Goal: Information Seeking & Learning: Learn about a topic

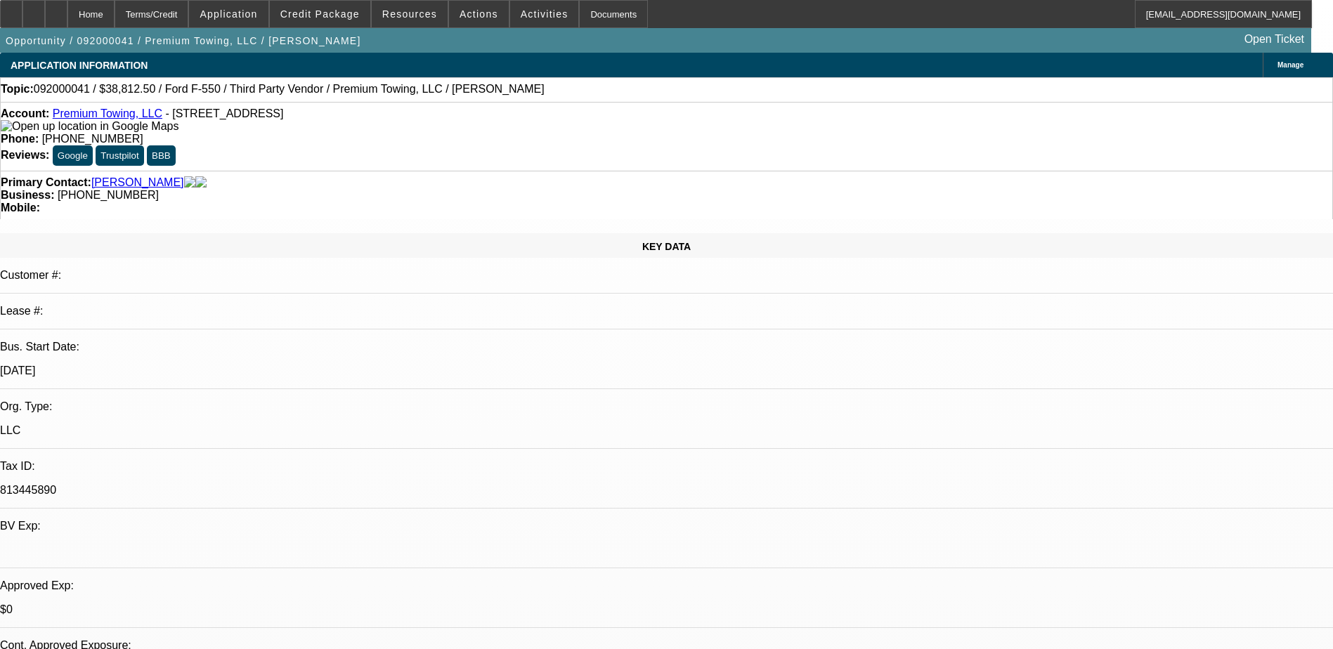
select select "0"
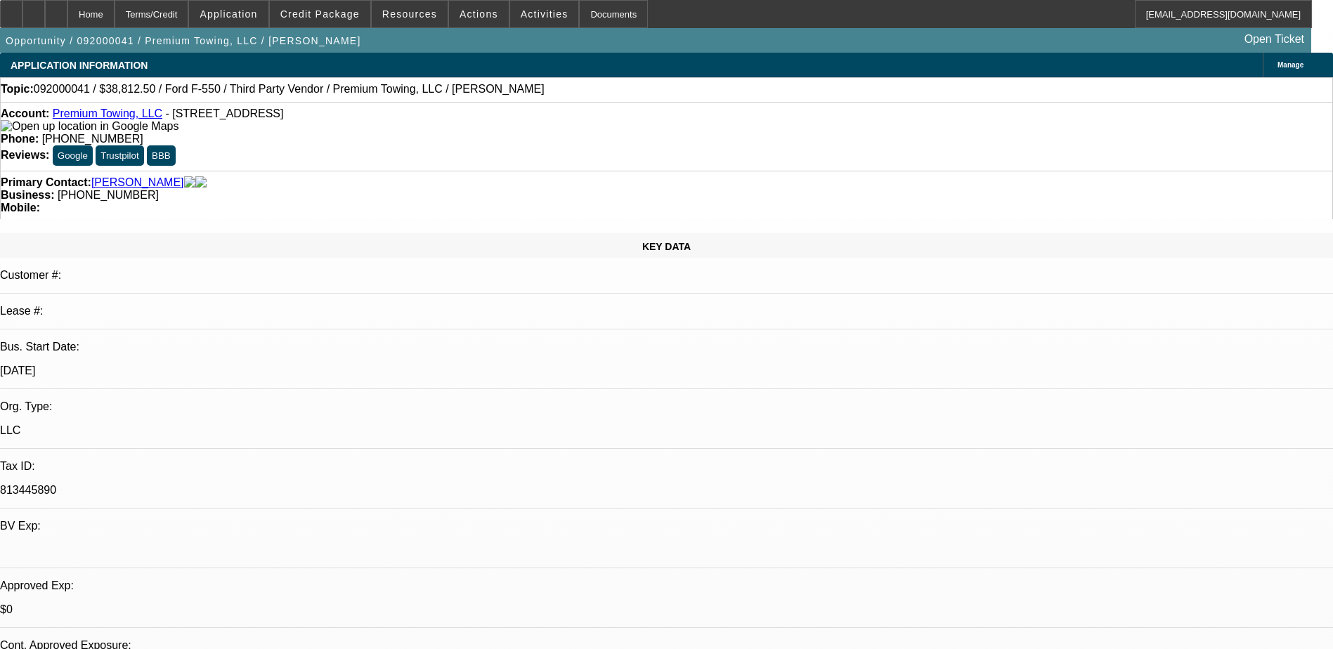
select select "0"
select select "2"
select select "0.1"
select select "0"
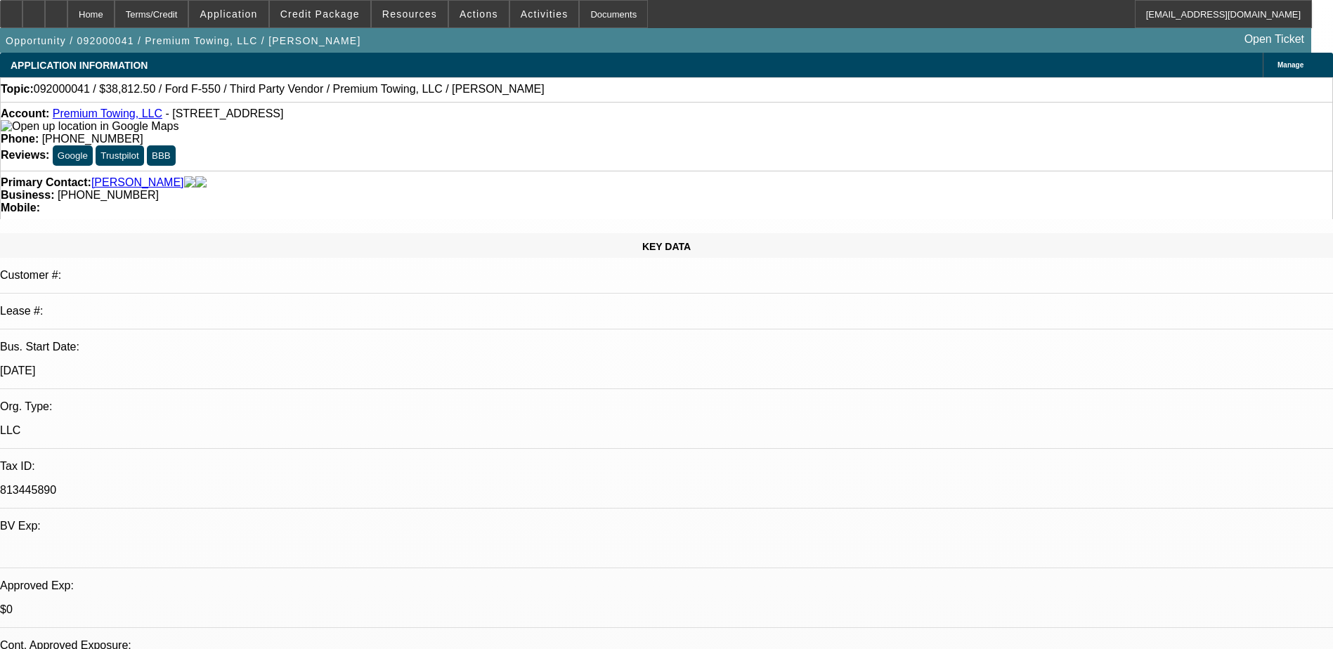
select select "2"
select select "0"
select select "1"
select select "6"
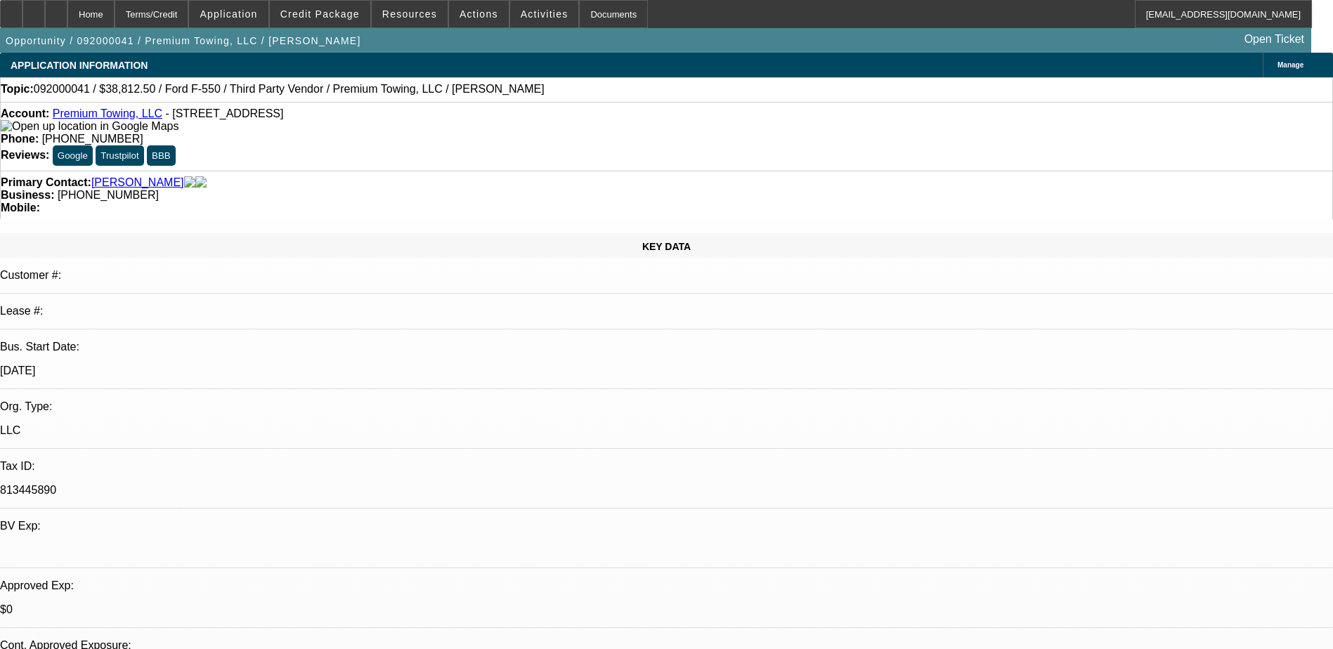
select select "1"
select select "6"
select select "1"
select select "2"
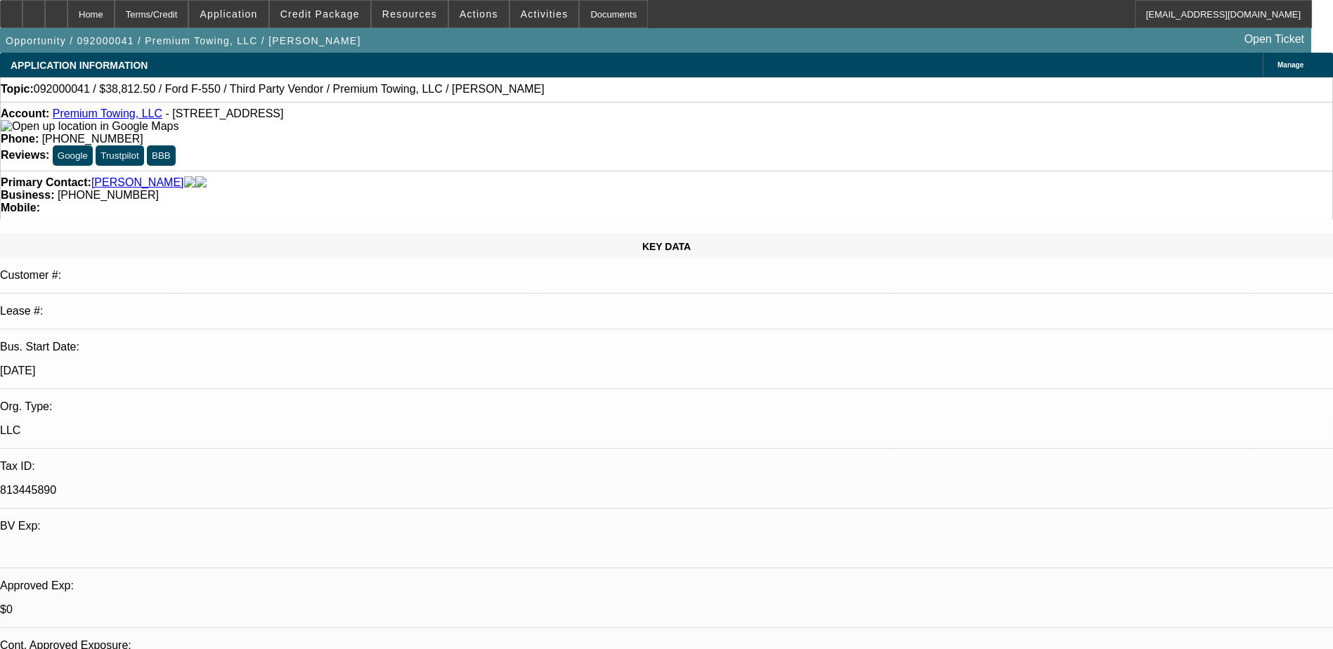
select select "4"
select select "1"
select select "2"
select select "6"
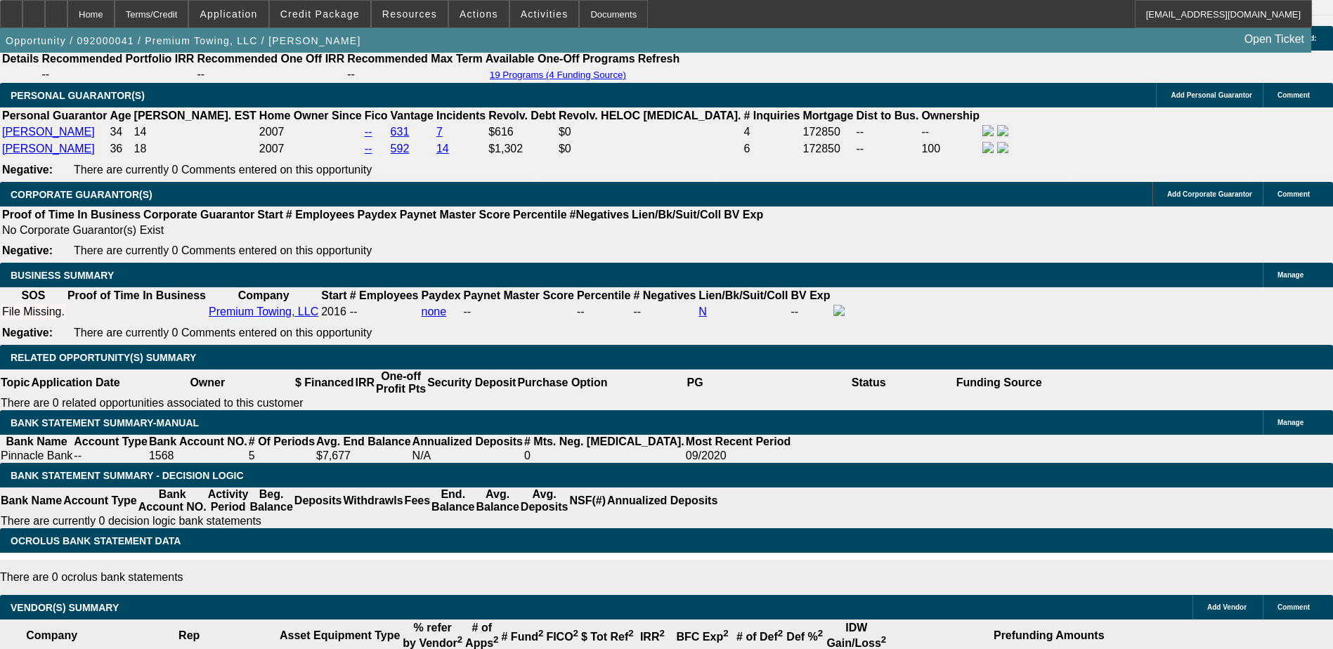
scroll to position [1616, 0]
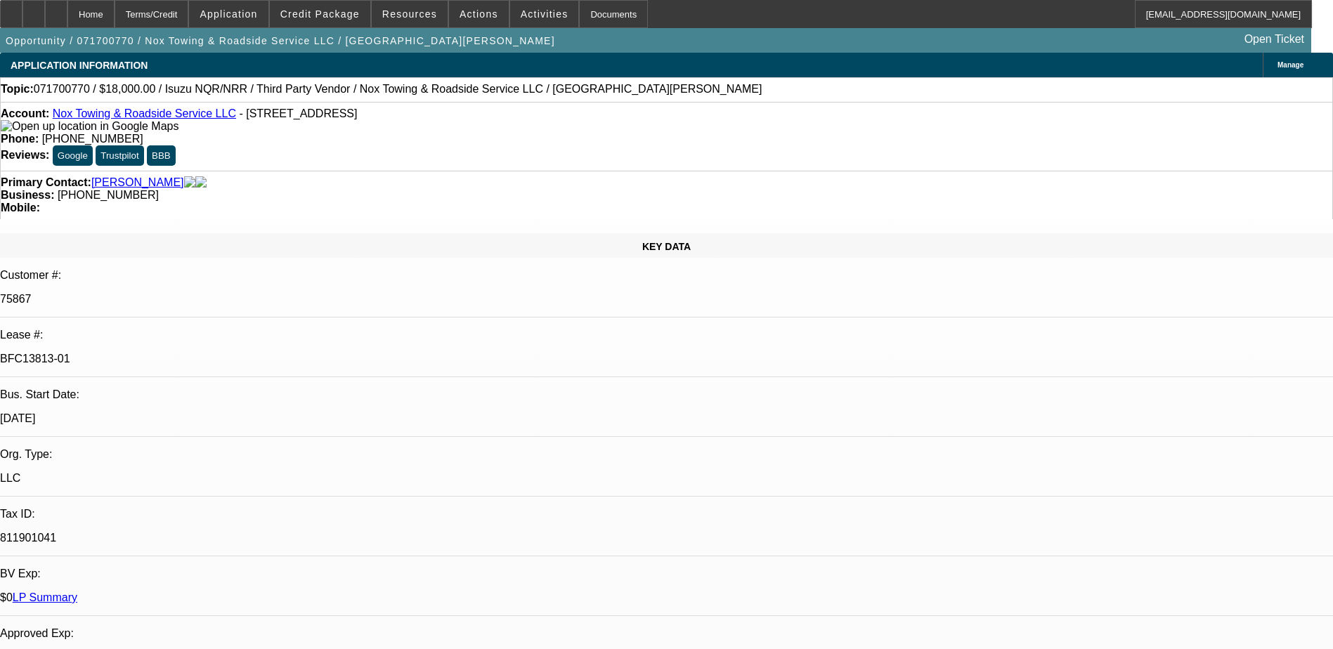
select select "0"
select select "2"
select select "0.1"
select select "0"
select select "2"
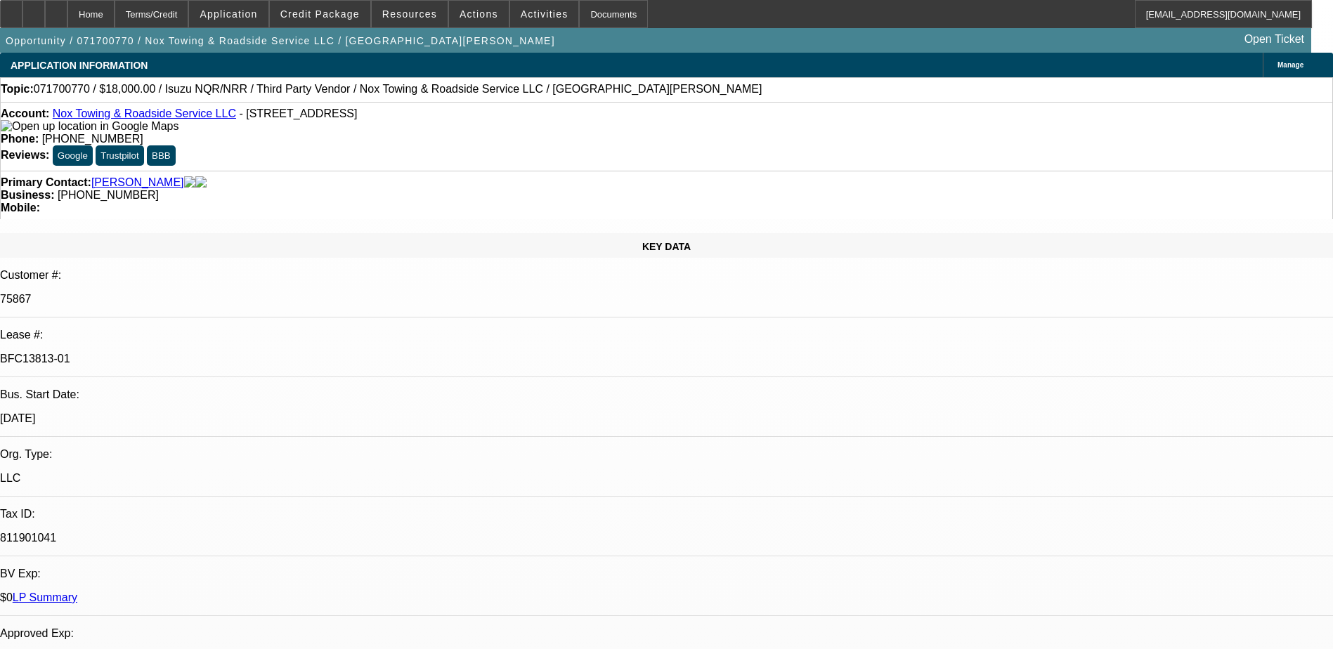
select select "0.1"
select select "0"
select select "2"
select select "0.1"
select select "0"
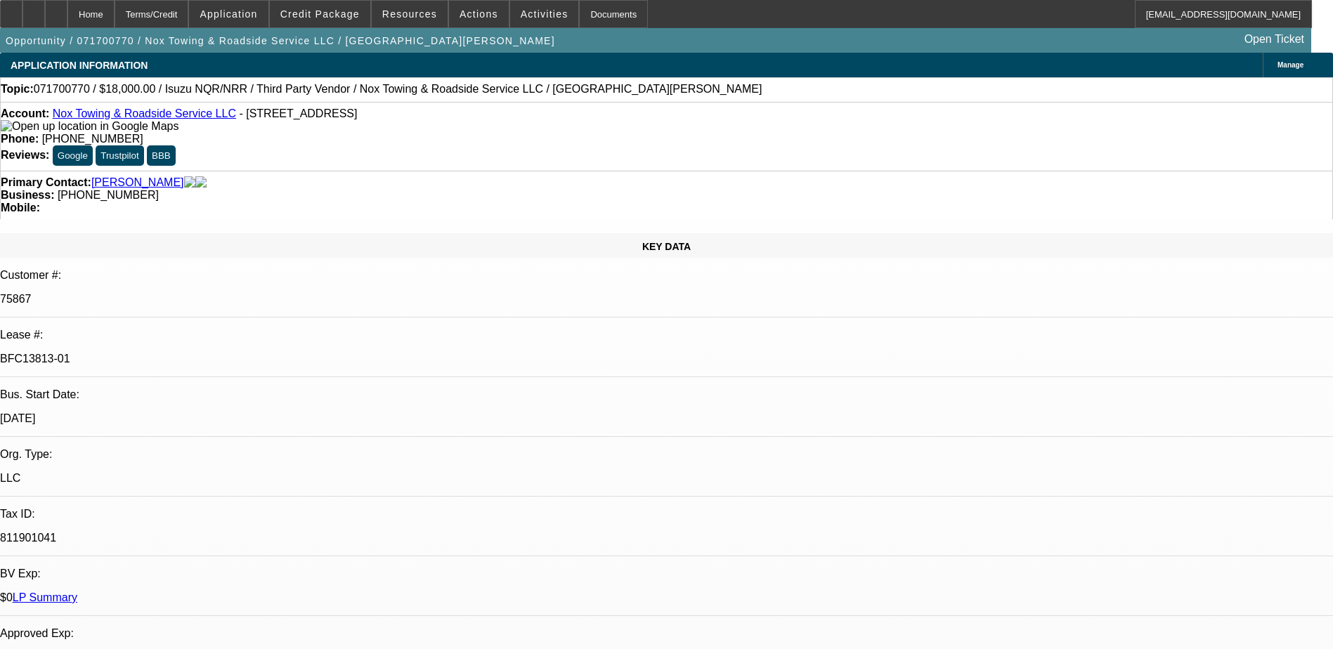
select select "2"
select select "0.1"
select select "1"
select select "2"
select select "4"
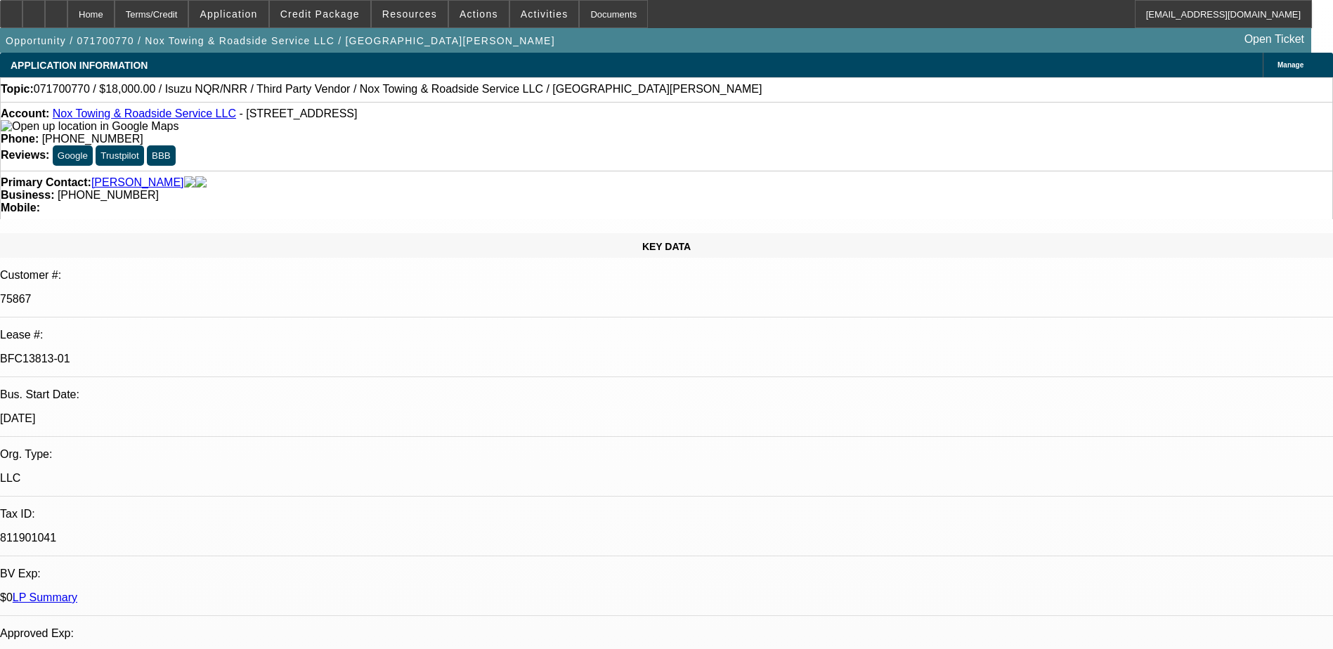
select select "1"
select select "2"
select select "4"
select select "1"
select select "2"
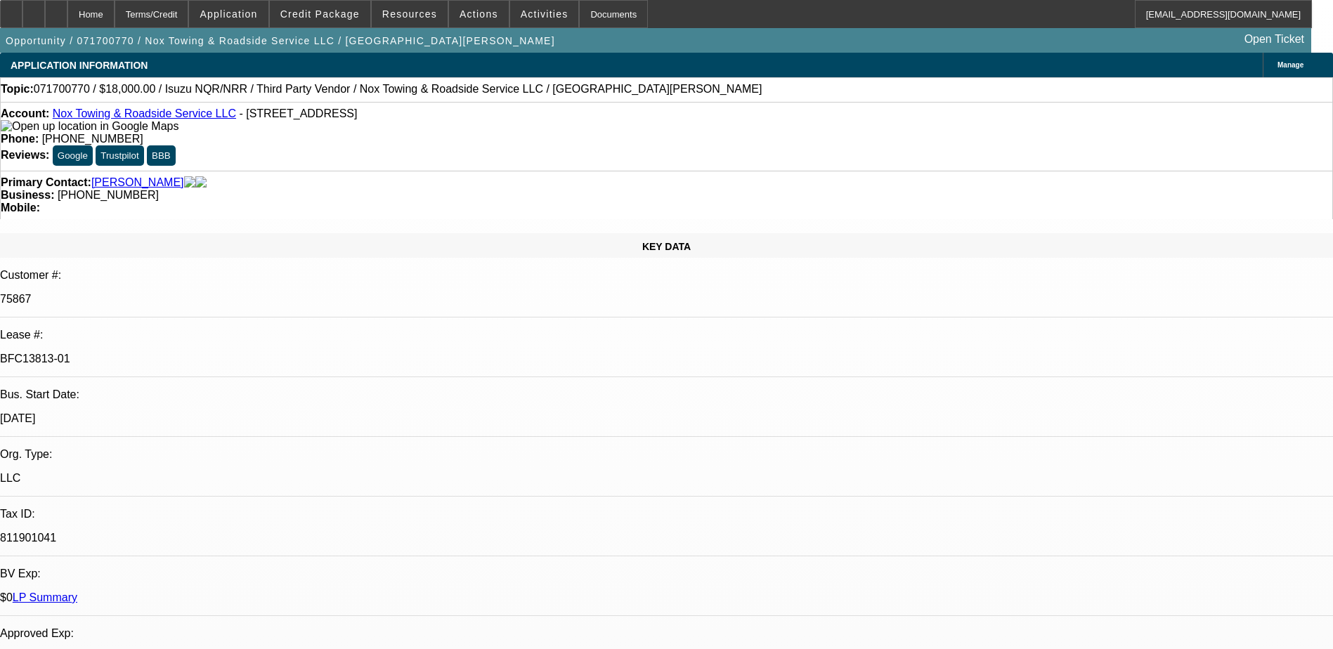
select select "4"
select select "1"
select select "2"
select select "4"
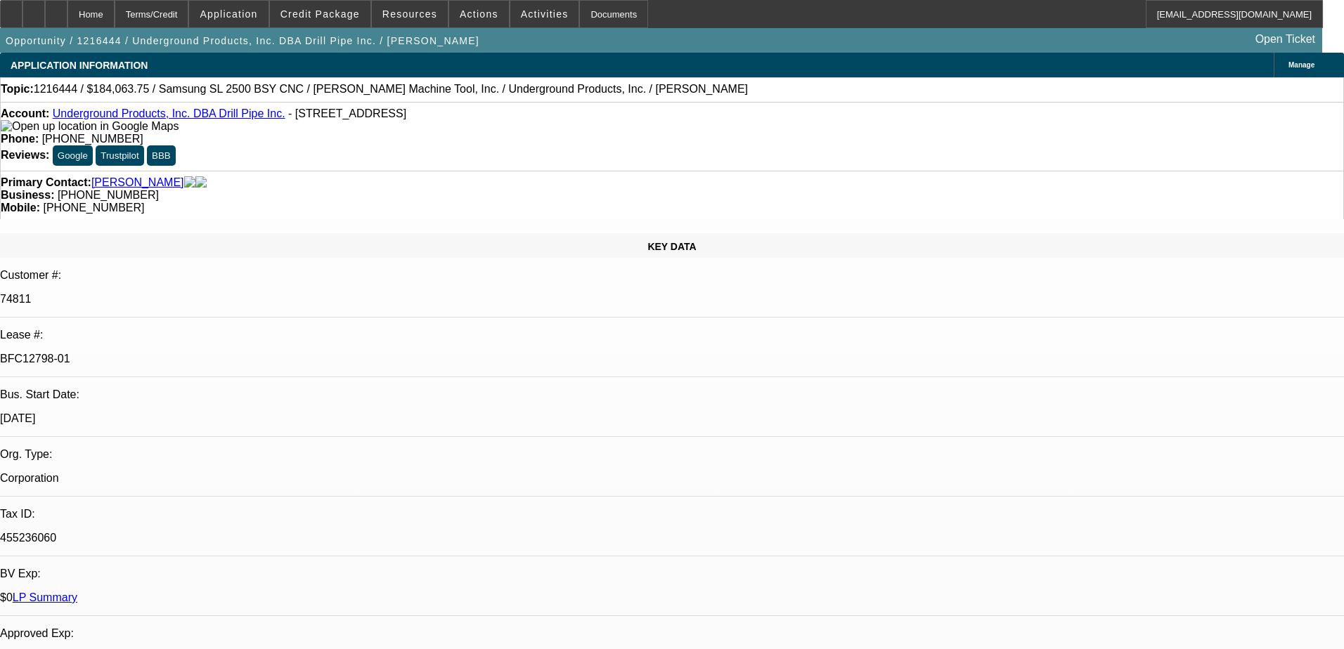
select select "0"
select select "0.1"
select select "4"
select select "0"
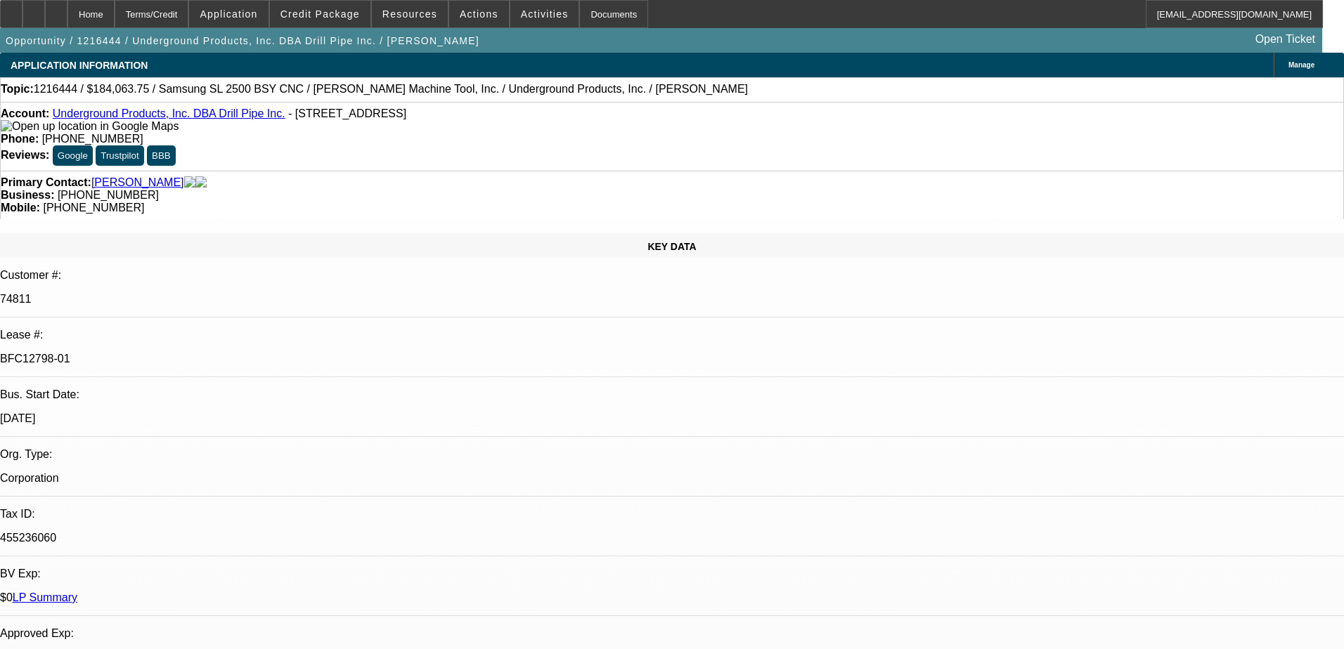
select select "0"
select select "0.1"
select select "4"
select select "0"
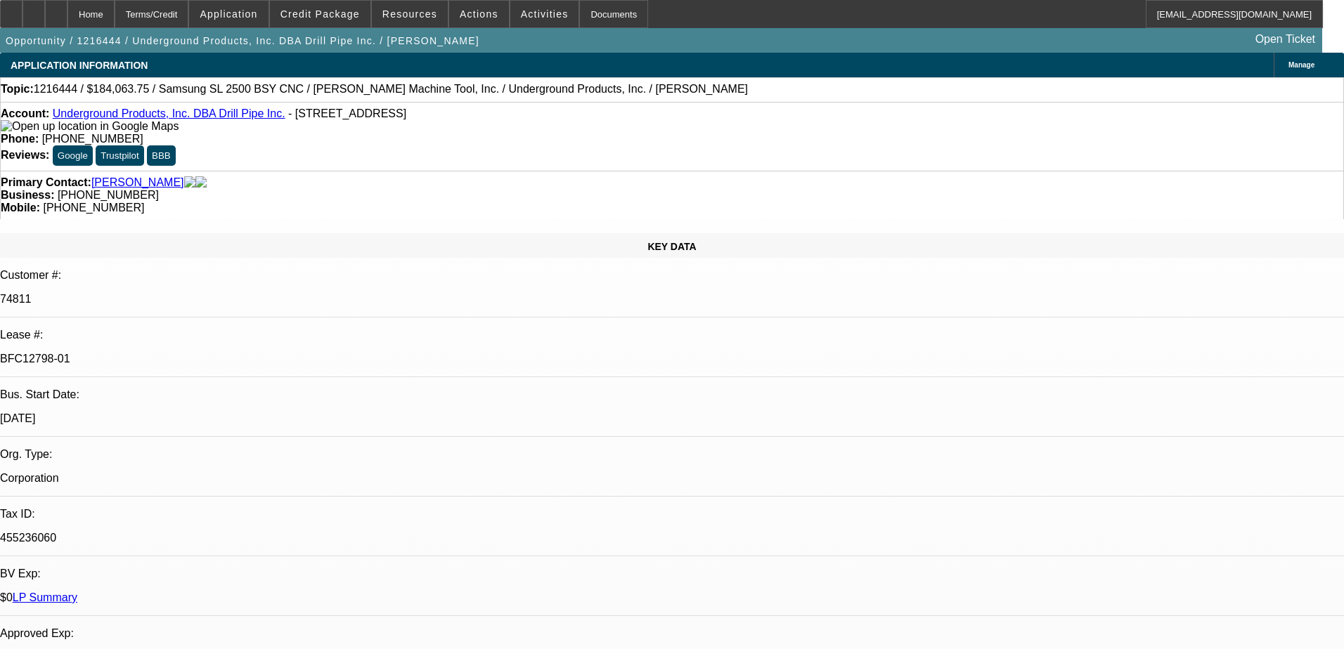
select select "0.1"
select select "4"
select select "0"
select select "0.1"
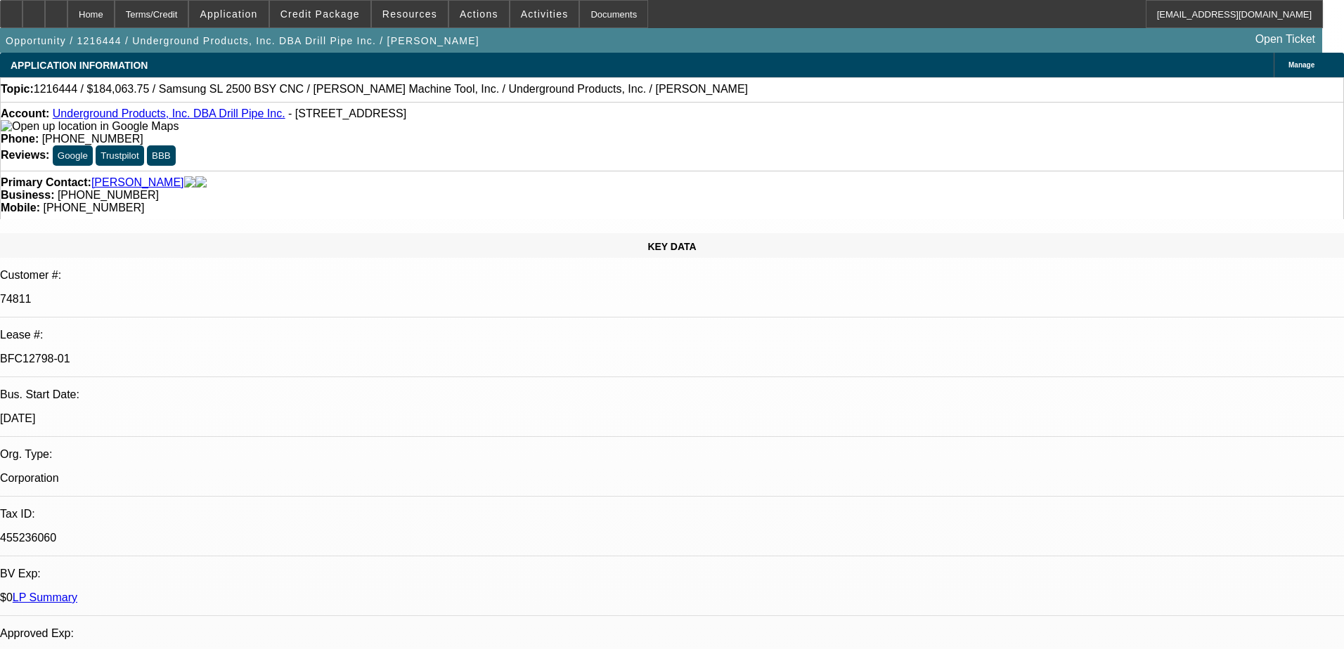
select select "4"
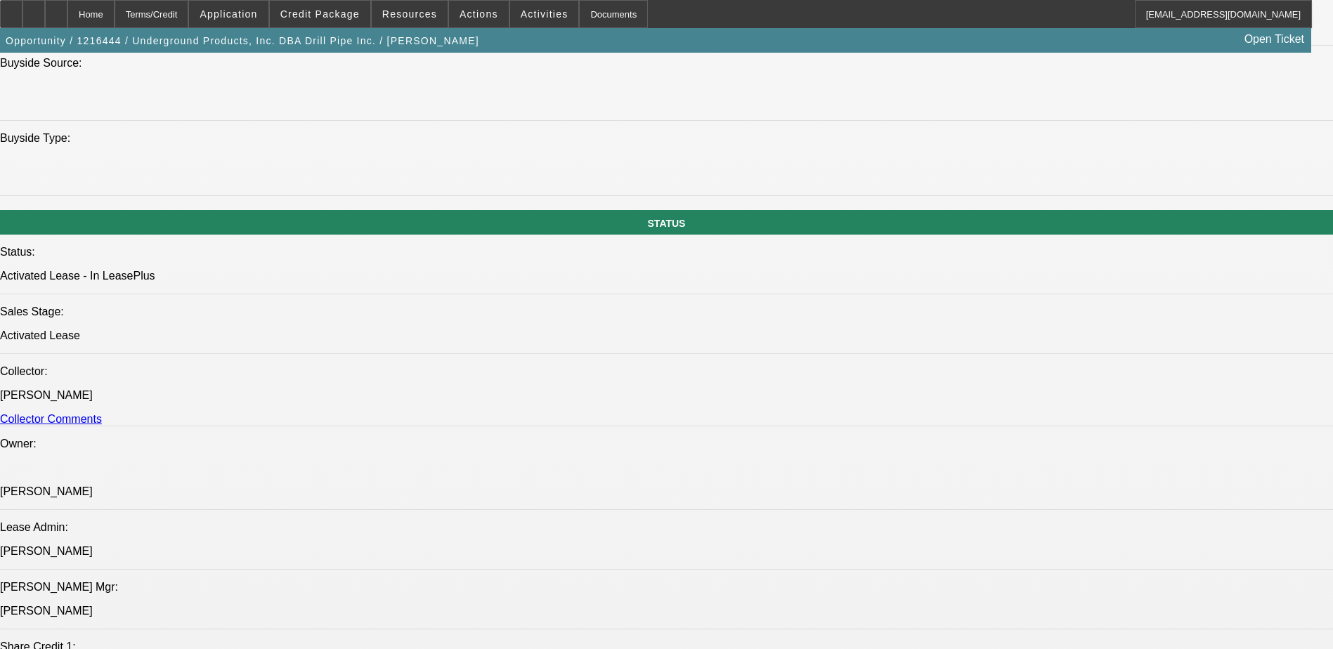
scroll to position [1406, 0]
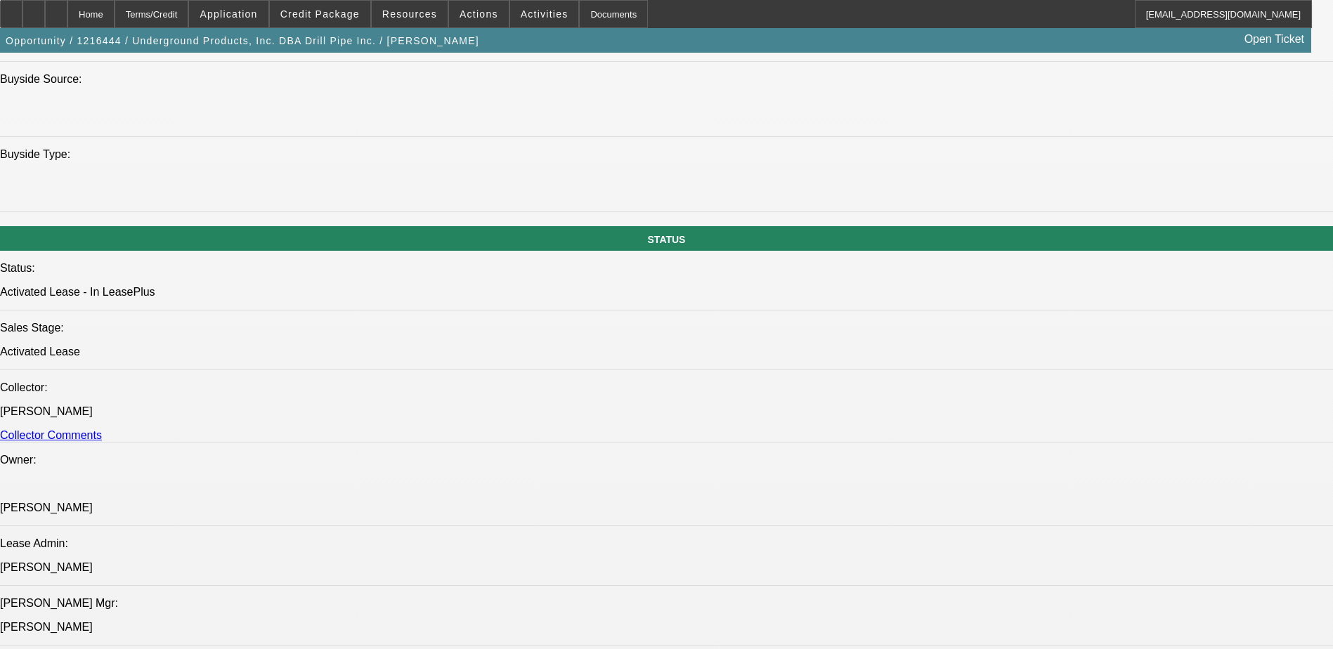
drag, startPoint x: 160, startPoint y: 304, endPoint x: 75, endPoint y: 263, distance: 94.3
drag, startPoint x: 75, startPoint y: 263, endPoint x: 181, endPoint y: 280, distance: 106.9
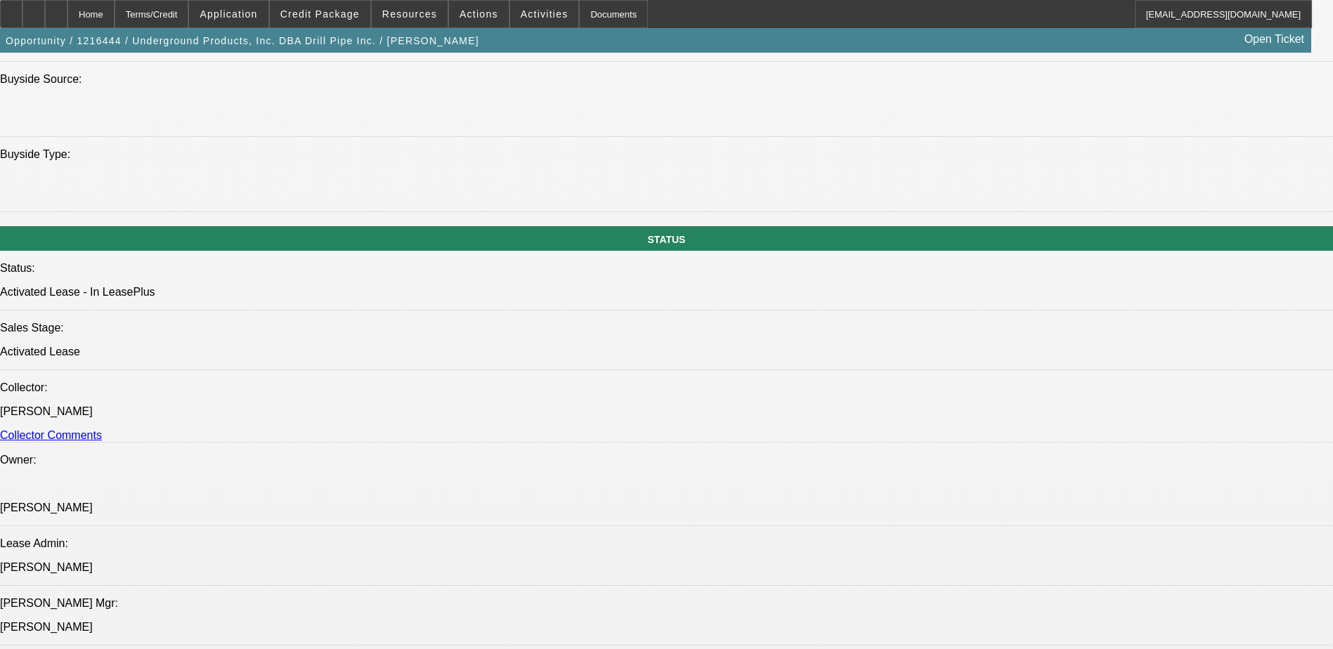
drag, startPoint x: 1232, startPoint y: 571, endPoint x: 1283, endPoint y: 578, distance: 51.2
drag, startPoint x: 1272, startPoint y: 604, endPoint x: 1300, endPoint y: 600, distance: 28.3
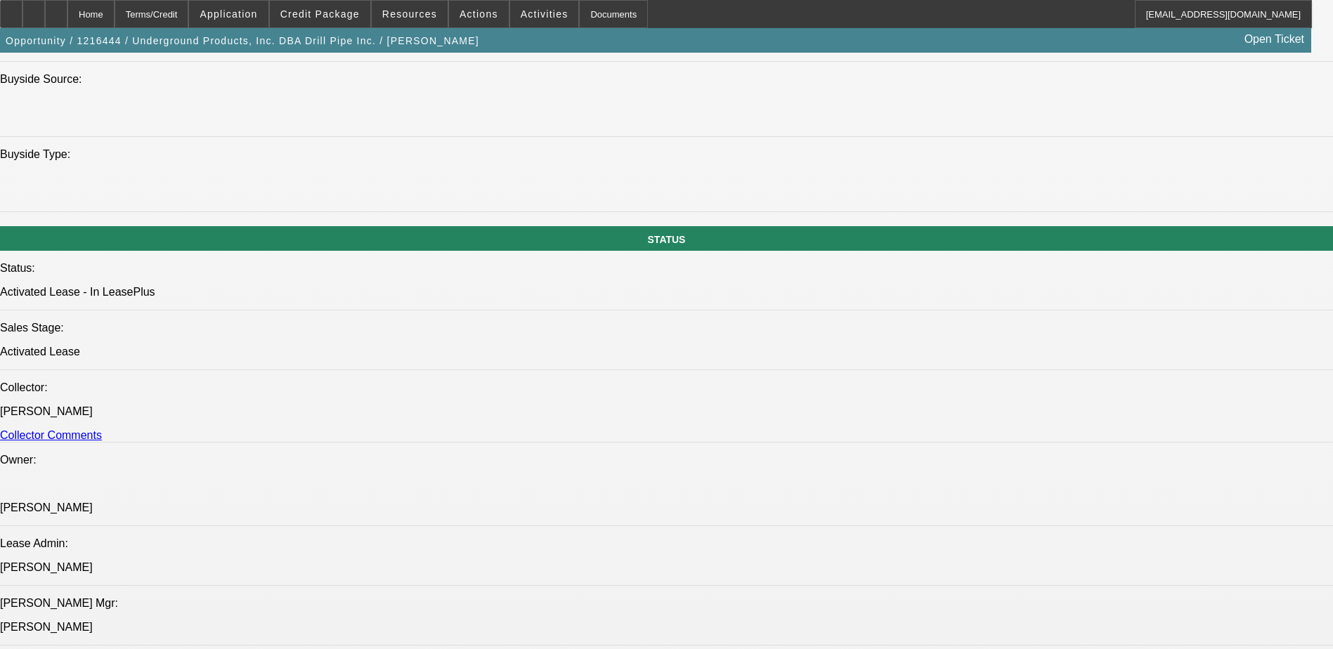
scroll to position [408, 0]
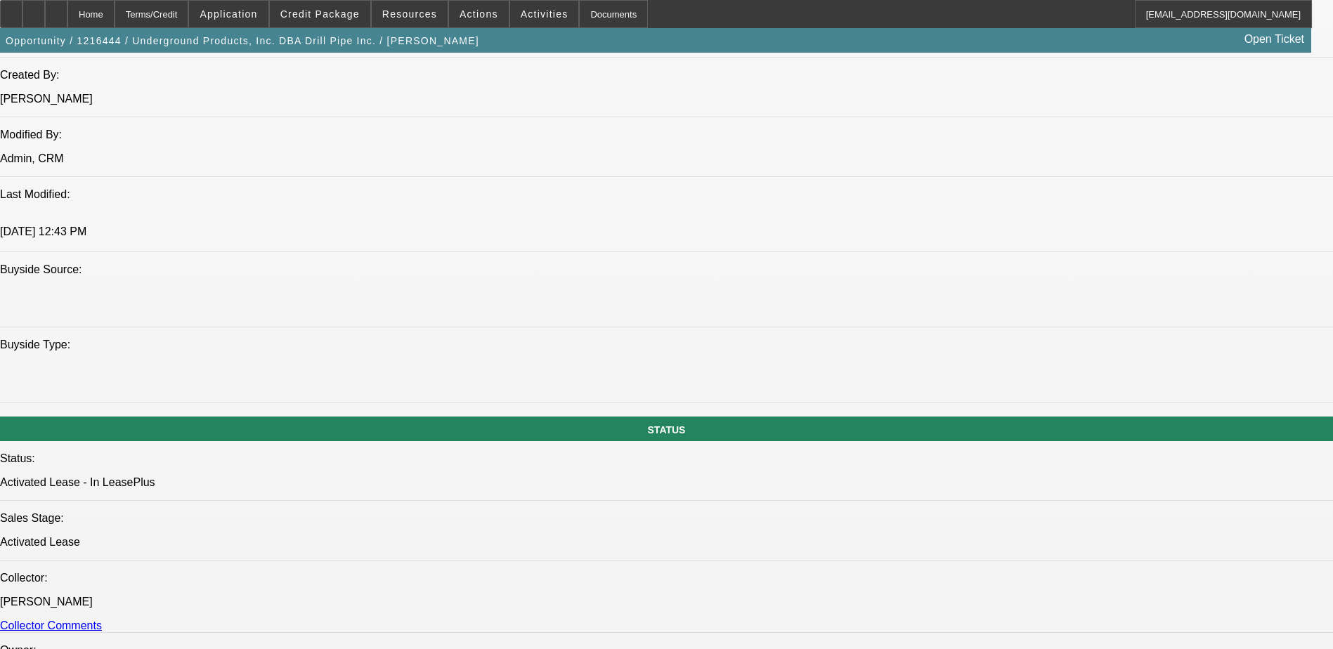
scroll to position [1195, 0]
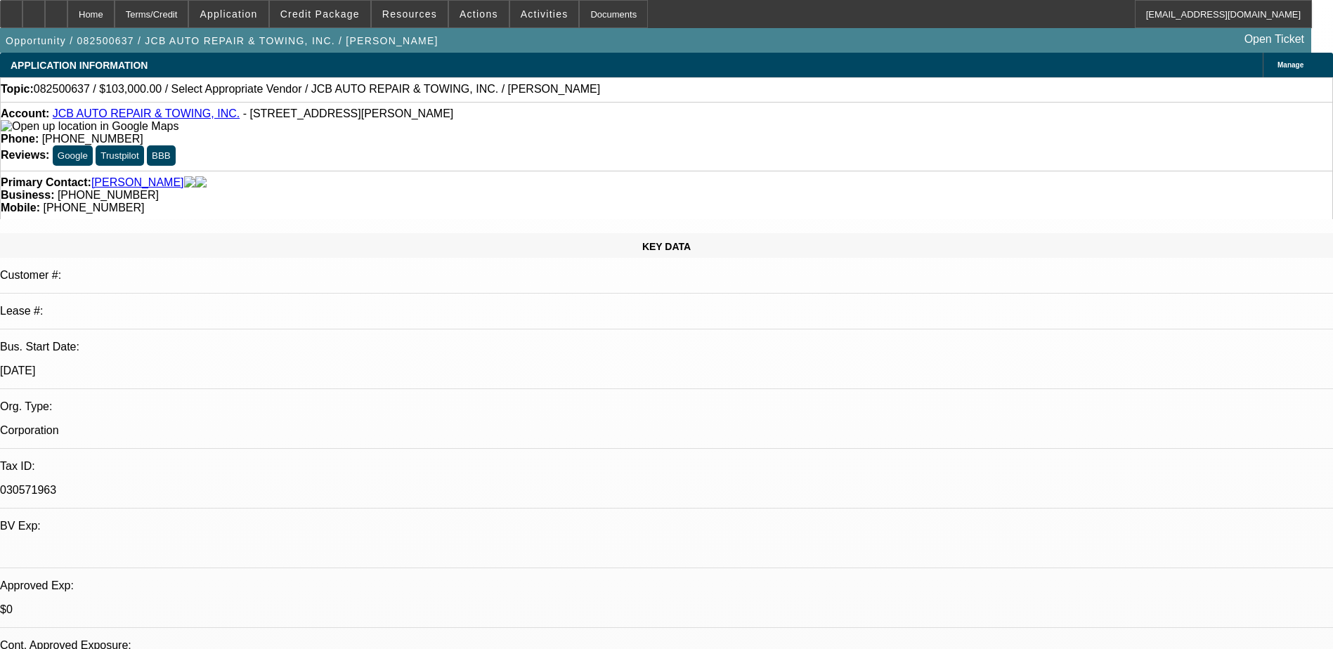
select select "0"
select select "2"
select select "0"
select select "6"
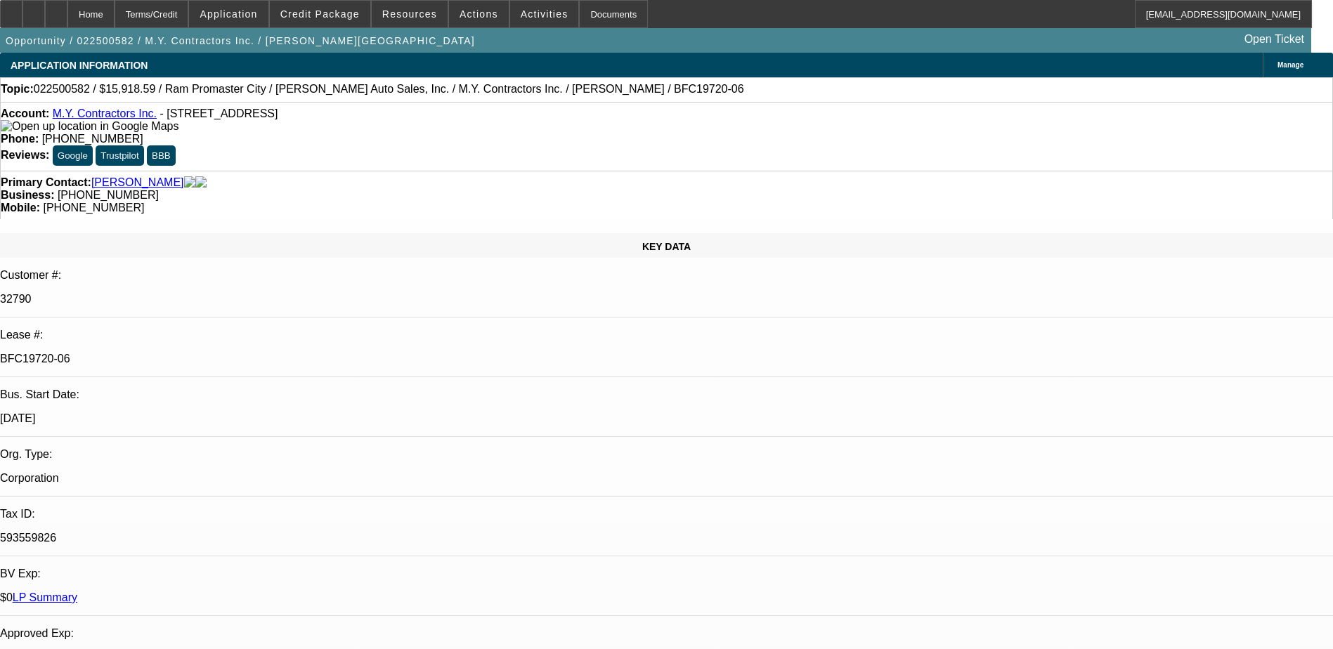
select select "0"
select select "3"
select select "0"
select select "6"
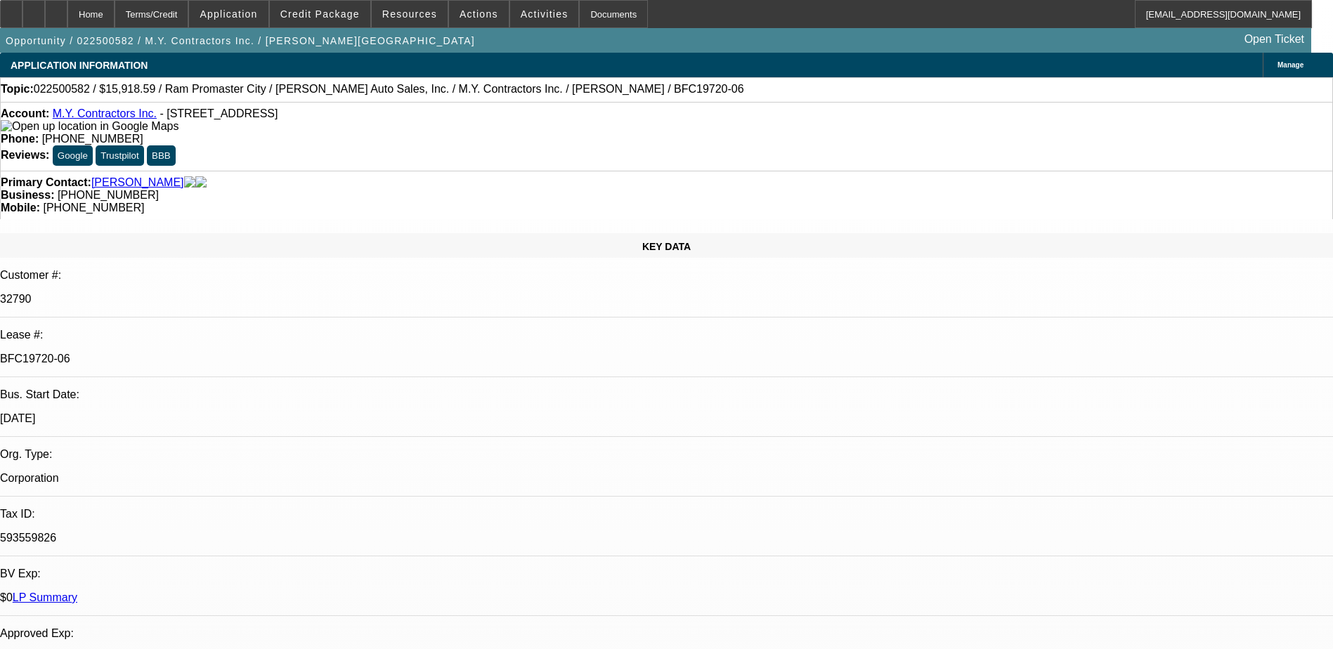
select select "0"
select select "6"
select select "0"
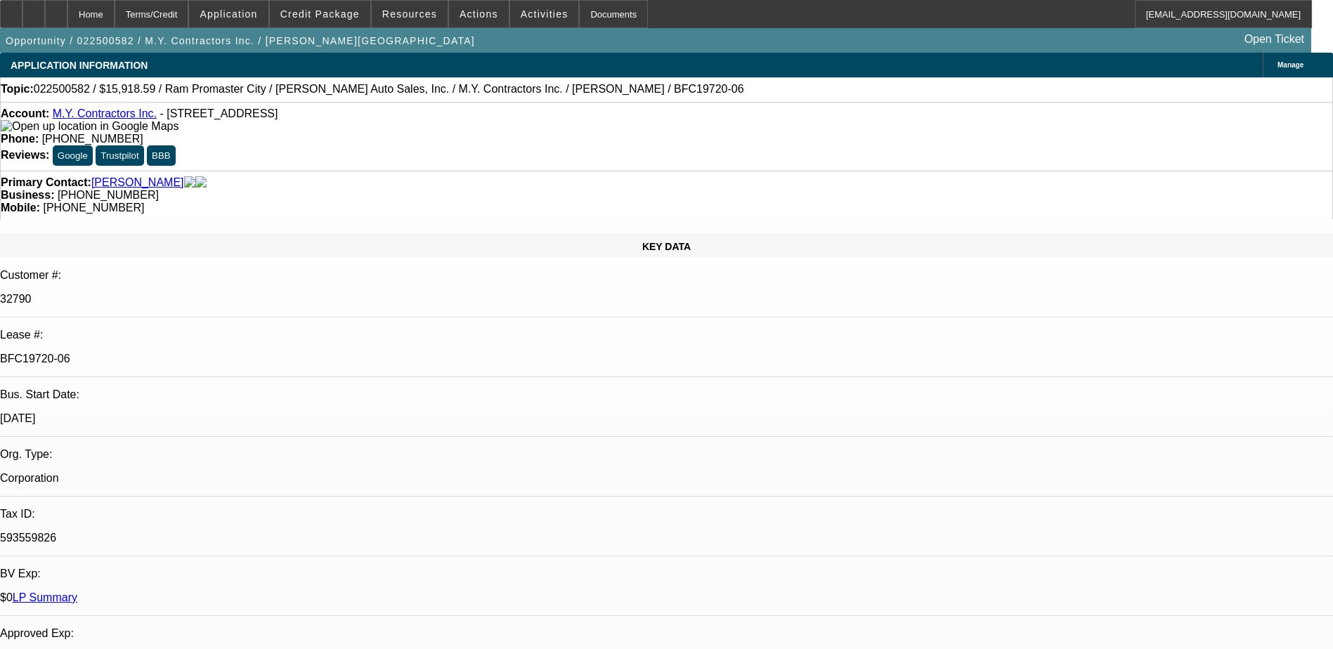
select select "0"
select select "6"
select select "0"
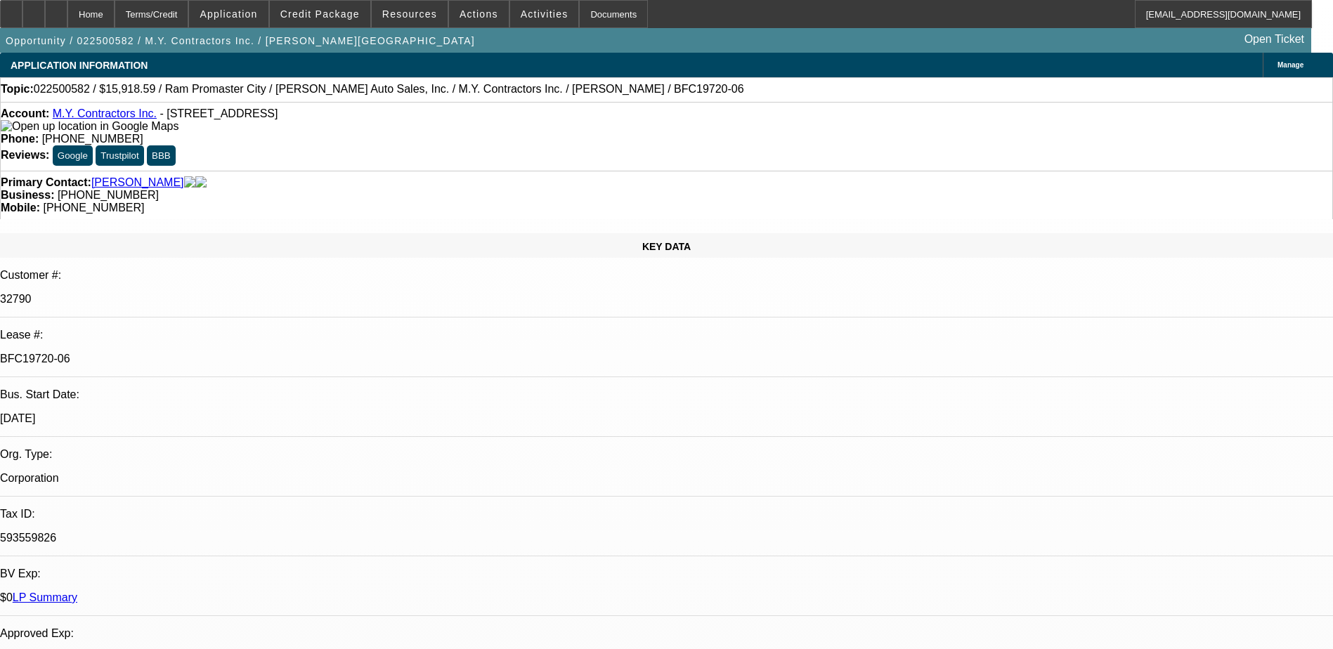
select select "0"
select select "6"
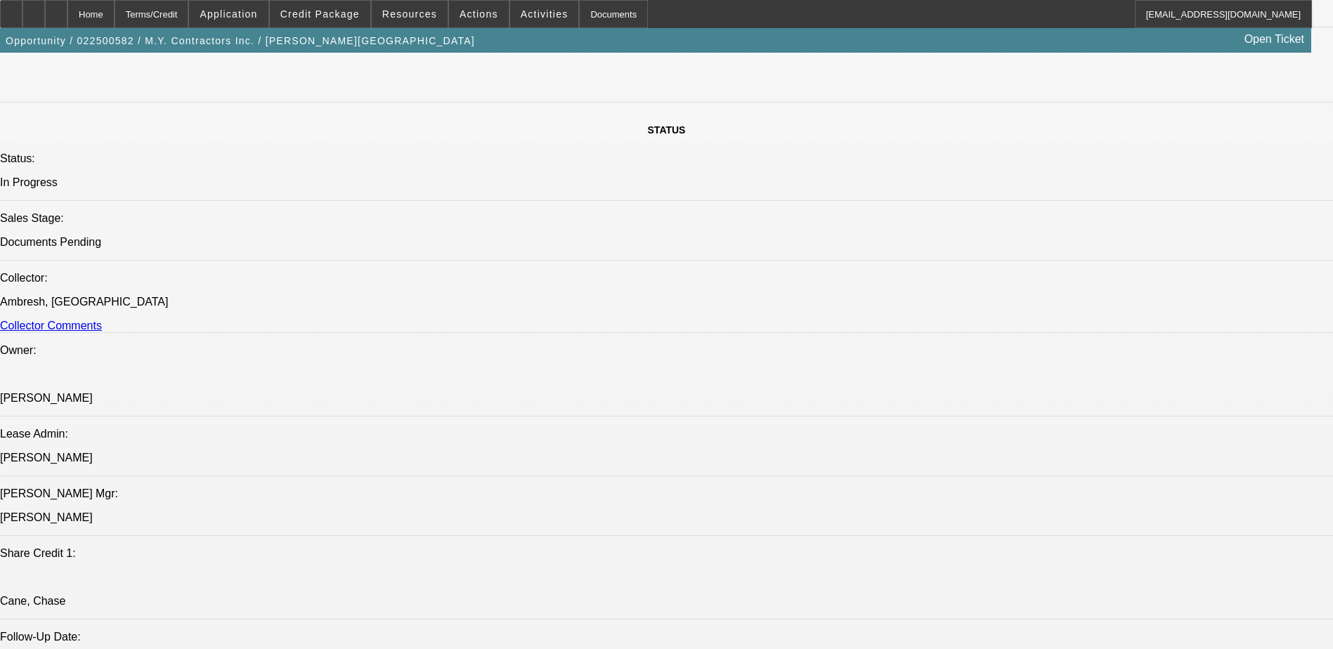
scroll to position [1687, 0]
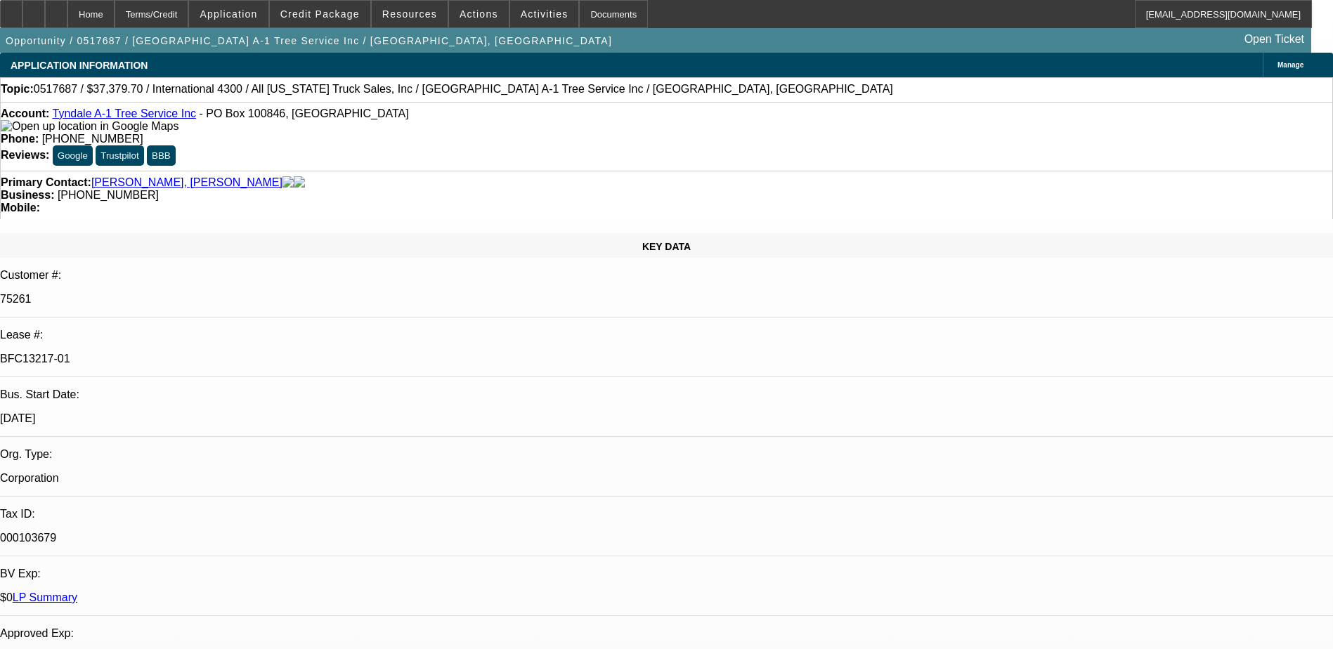
select select "0"
select select "2"
select select "0"
select select "2"
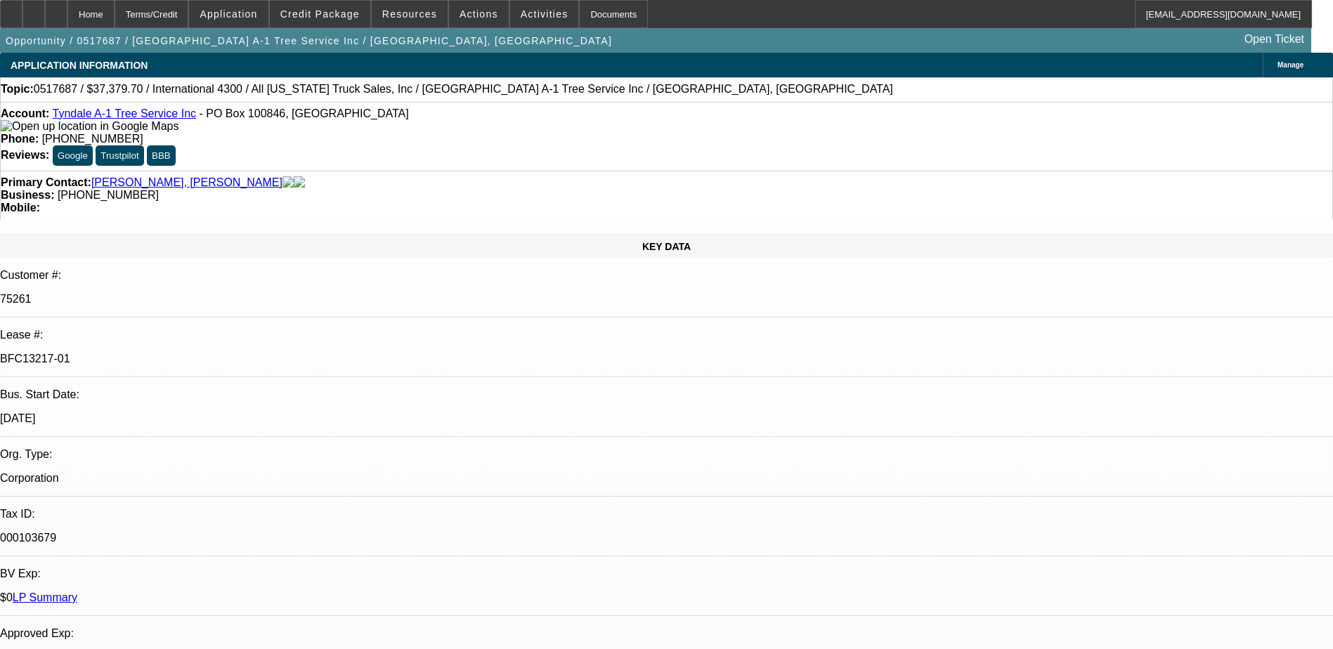
select select "0"
select select "2"
select select "0"
select select "1"
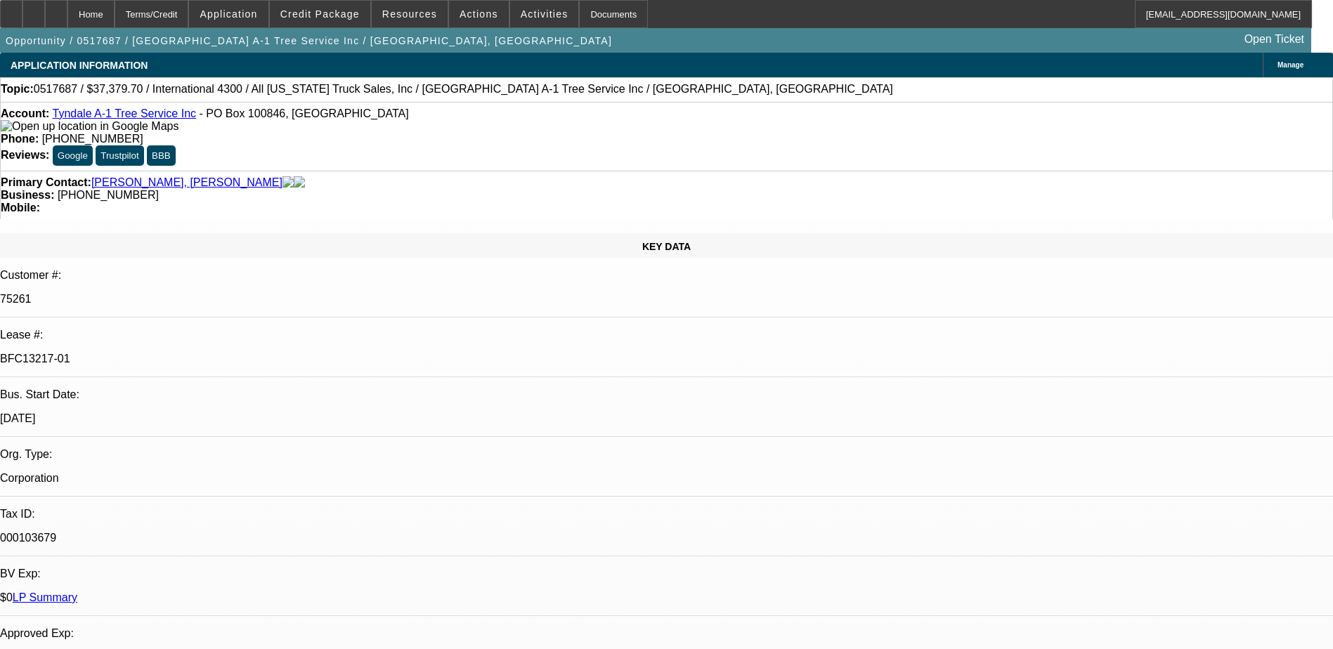
select select "2"
select select "6"
select select "1"
select select "2"
select select "6"
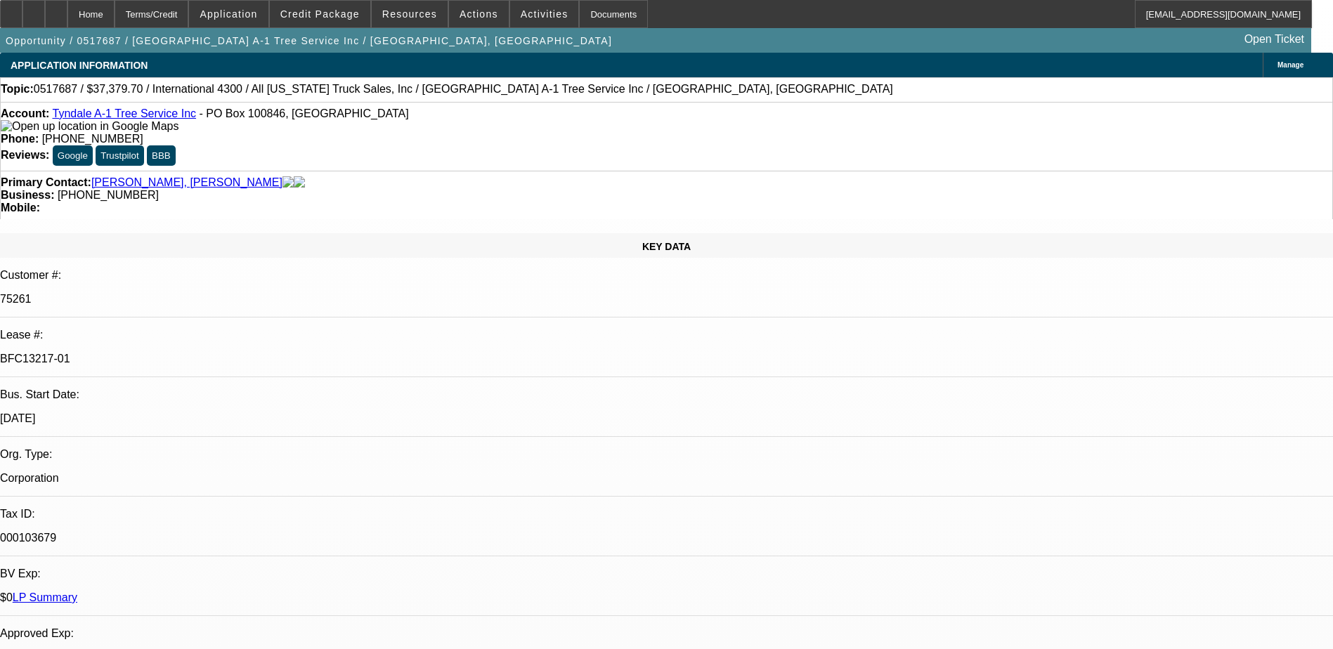
select select "1"
select select "2"
select select "6"
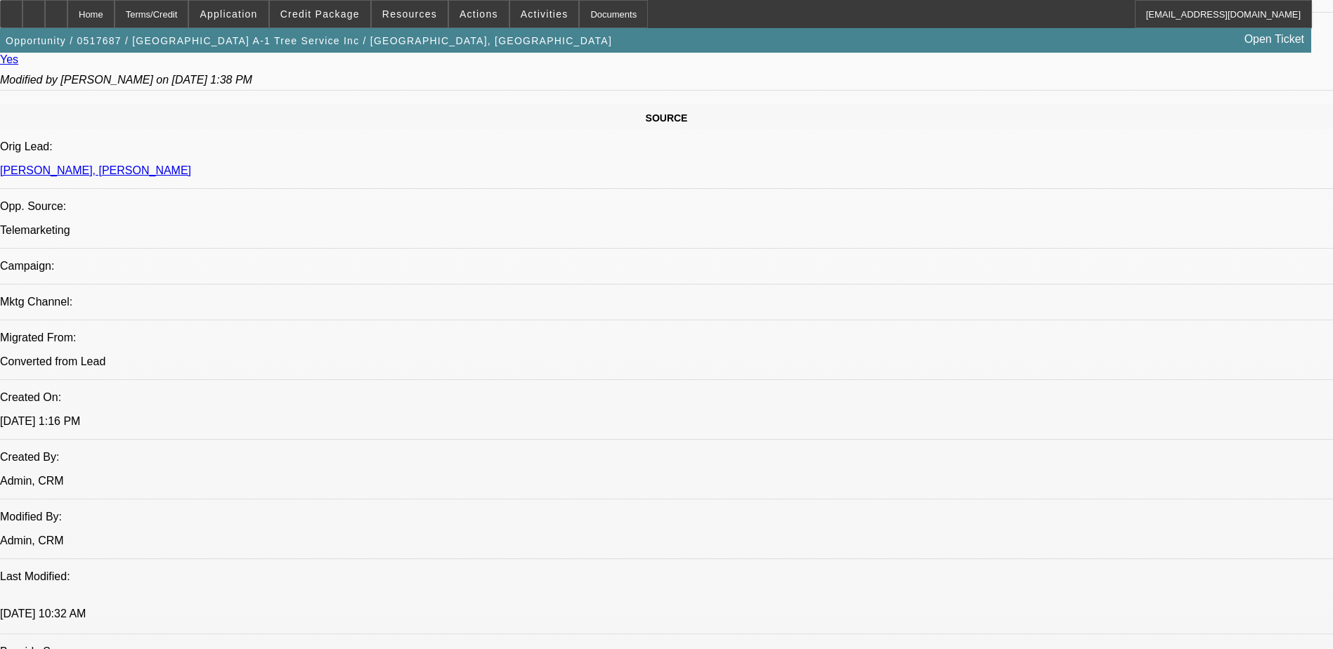
scroll to position [1600, 0]
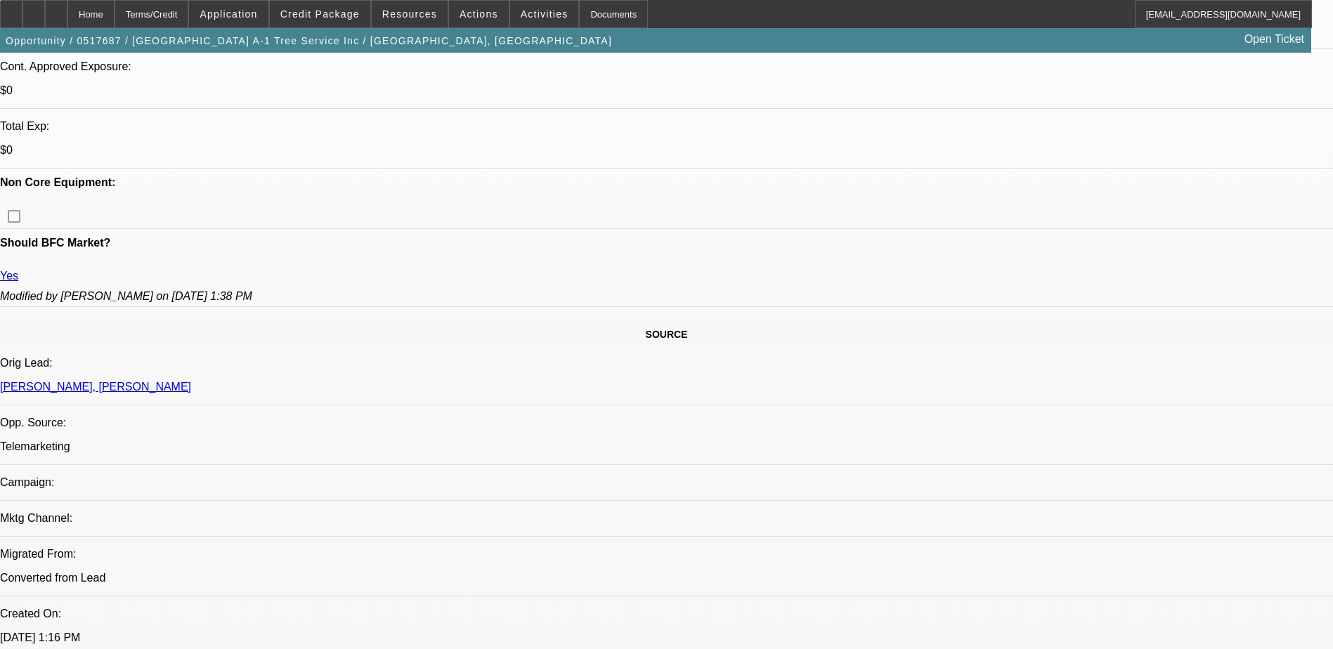
scroll to position [0, 0]
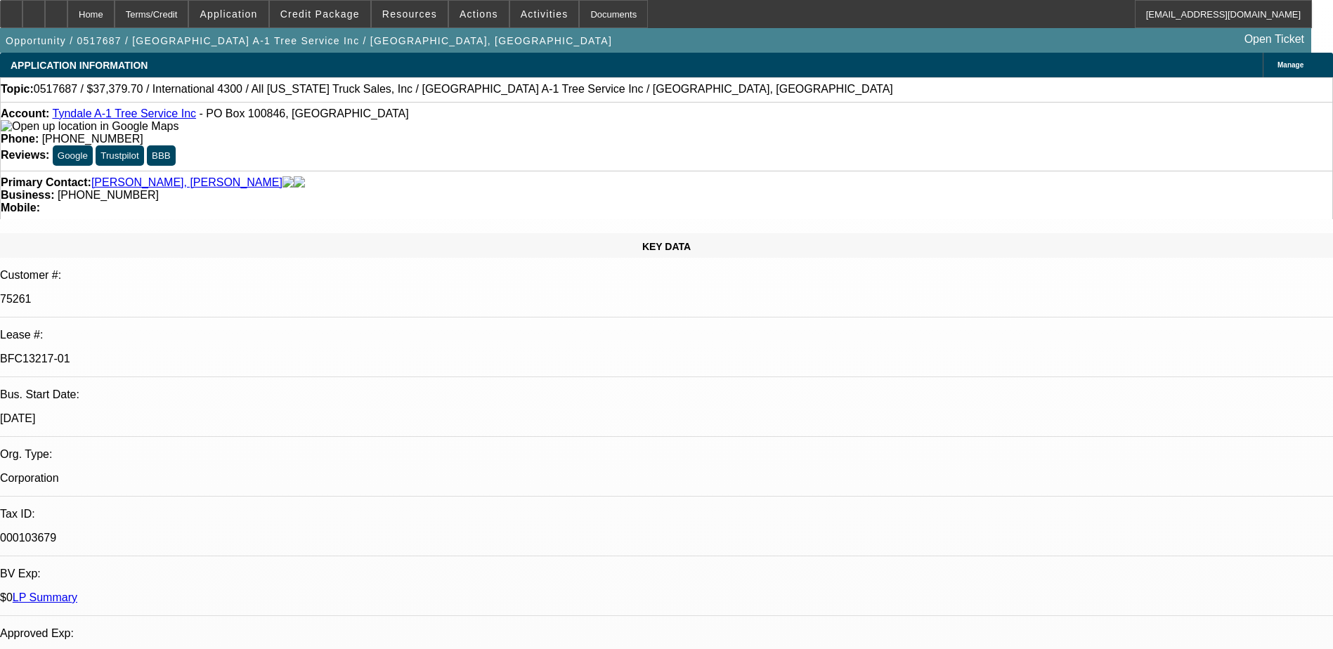
drag, startPoint x: 741, startPoint y: 304, endPoint x: 719, endPoint y: 39, distance: 265.2
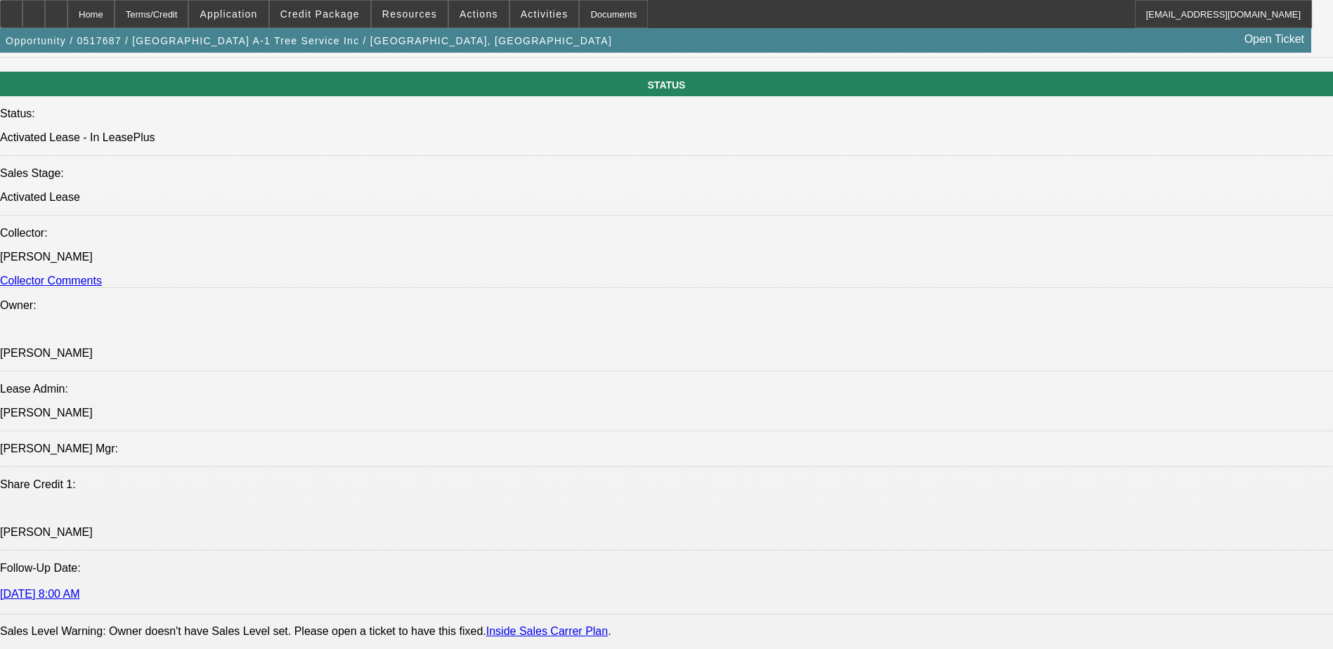
drag, startPoint x: 675, startPoint y: 206, endPoint x: 665, endPoint y: 373, distance: 167.6
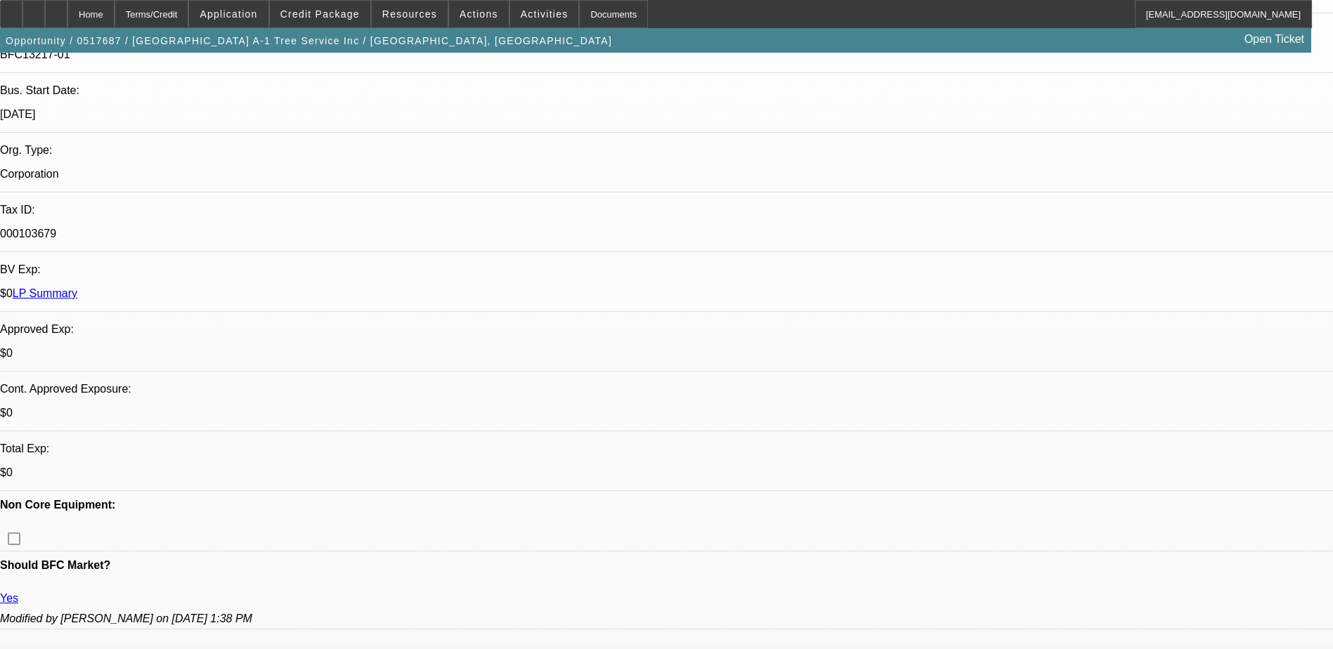
scroll to position [315, 0]
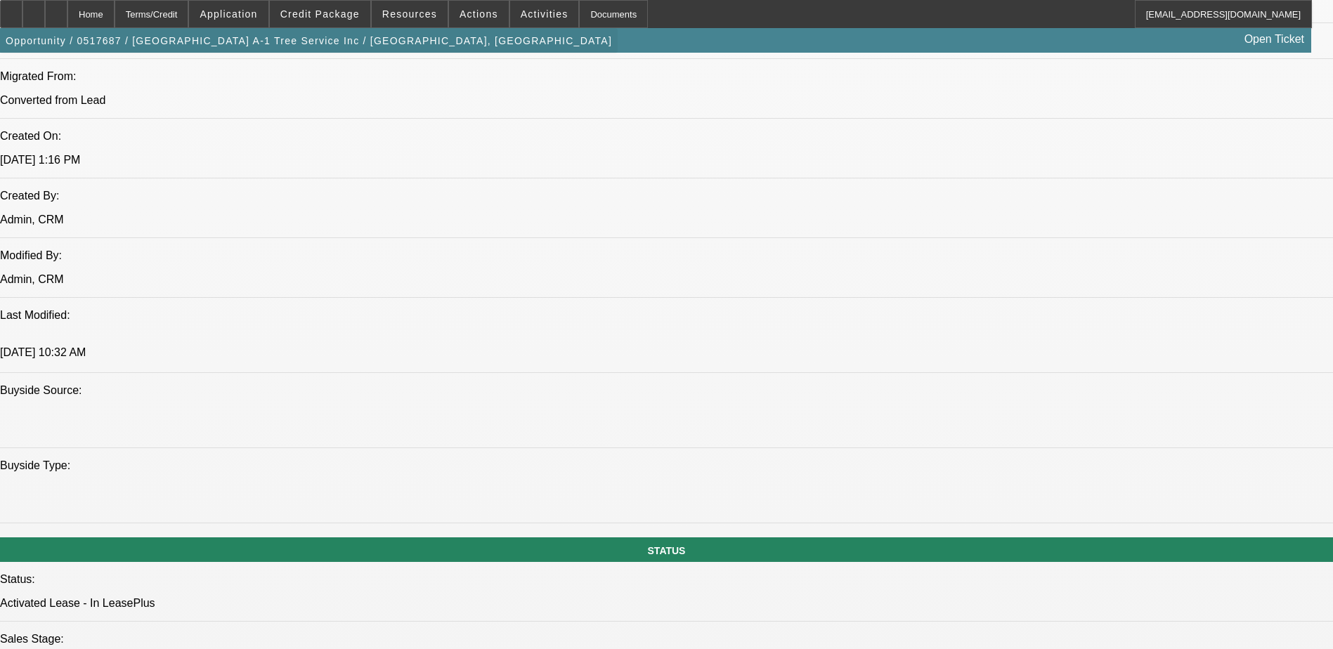
scroll to position [1158, 0]
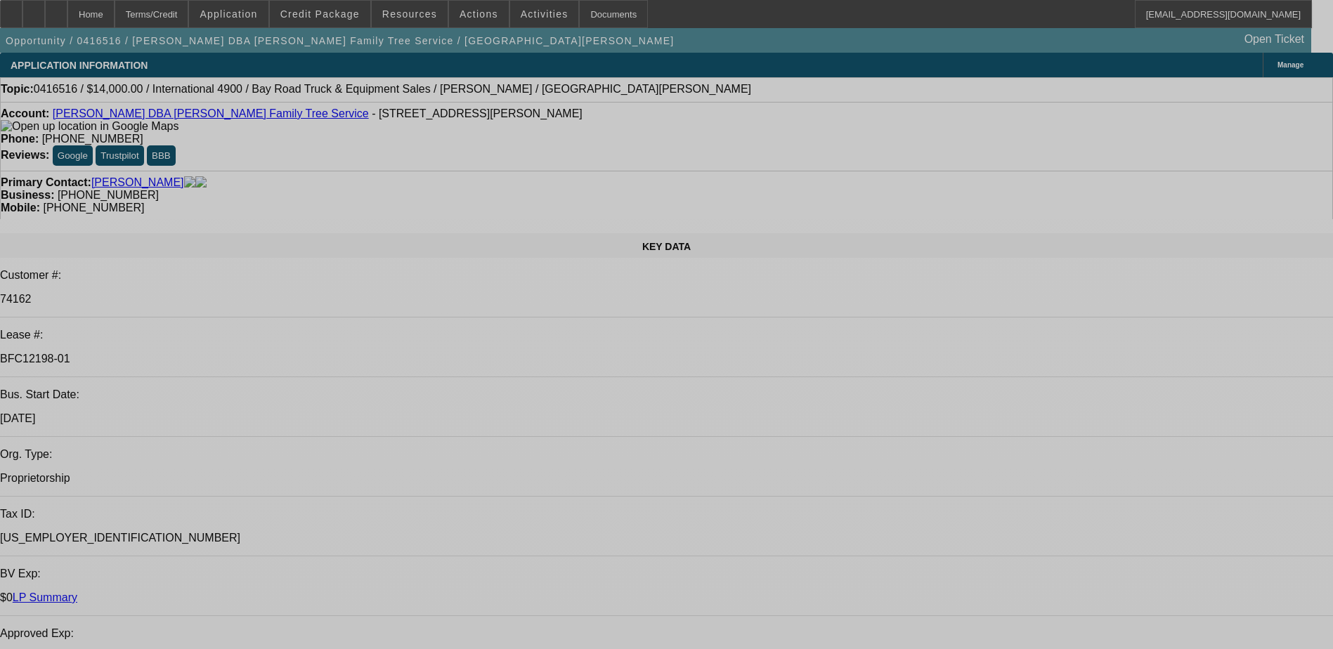
select select "0"
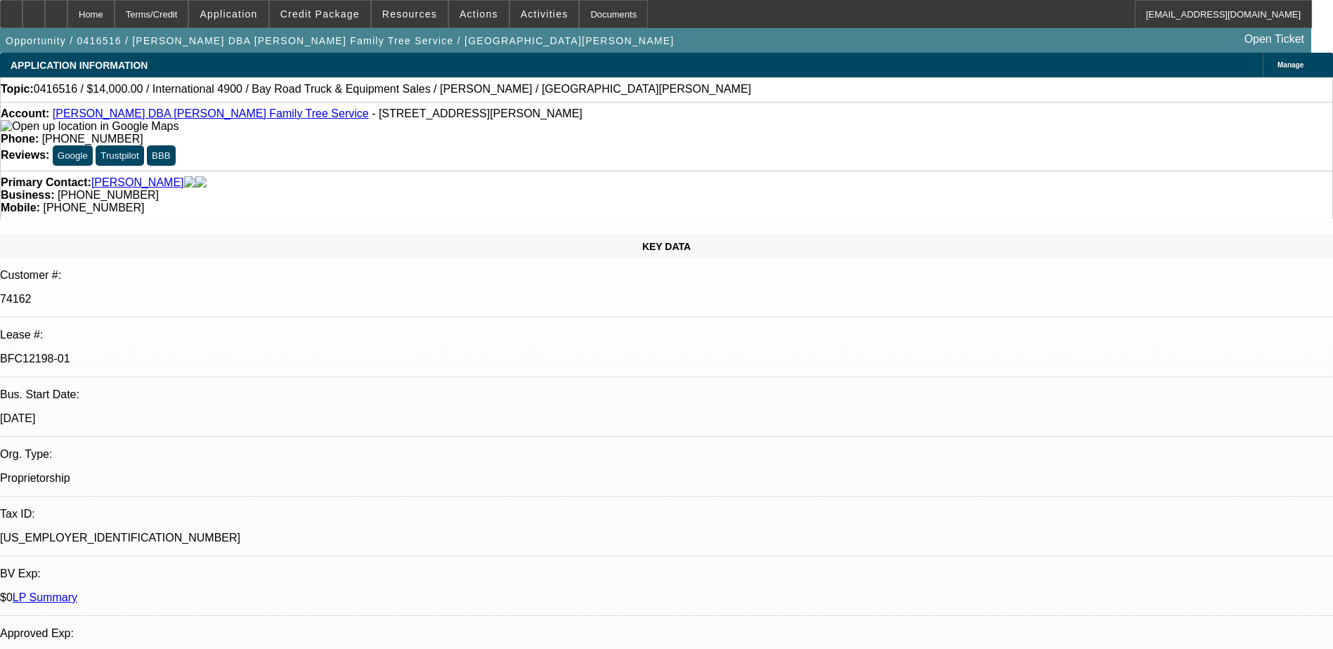
select select "2"
select select "0"
select select "2"
select select "0"
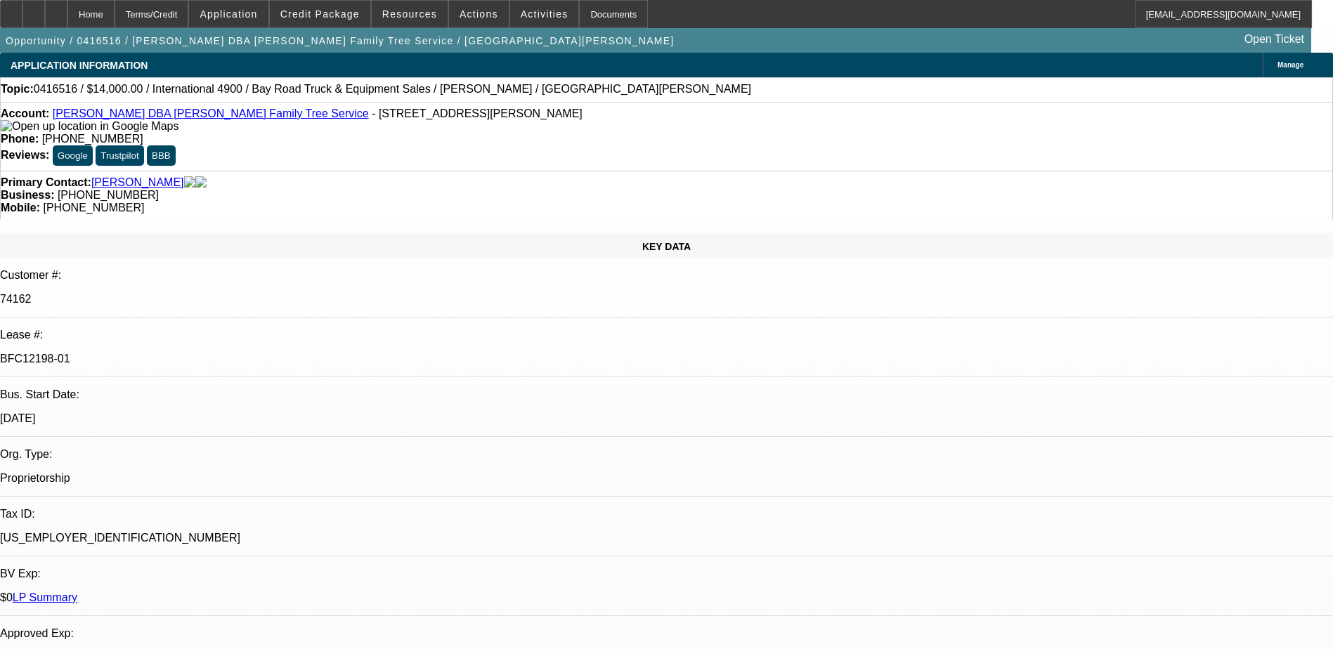
select select "1"
select select "2"
select select "1"
select select "2"
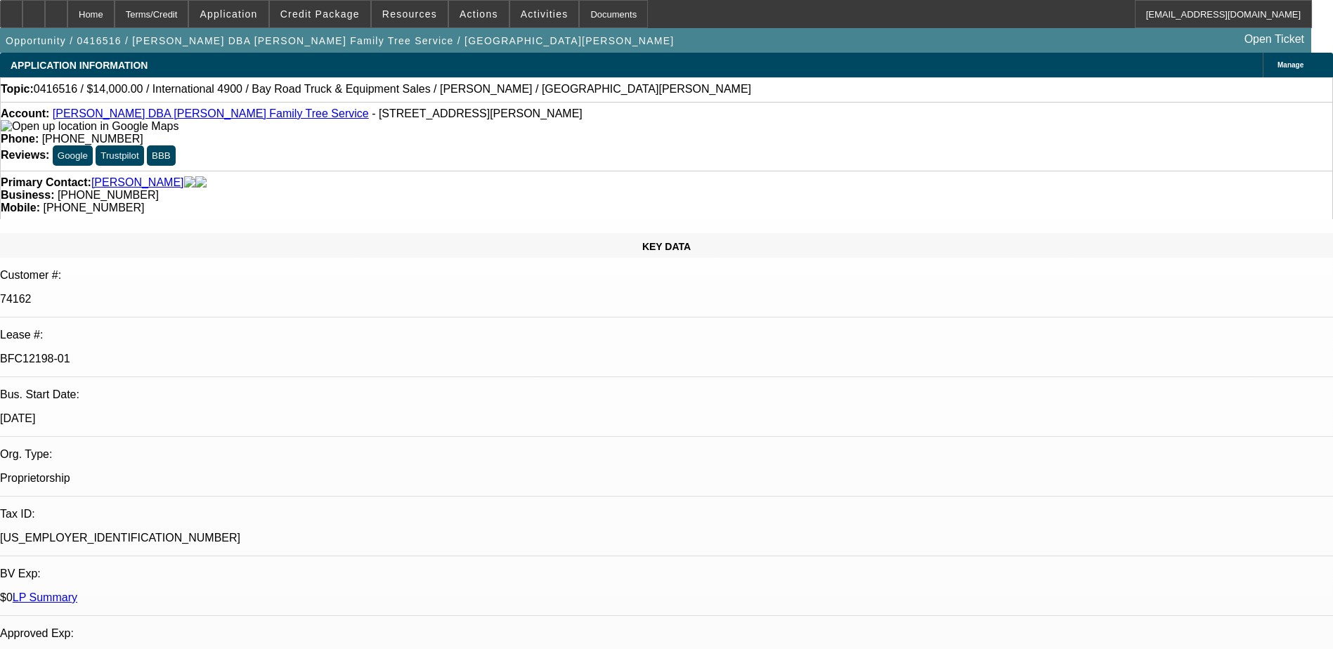
select select "2"
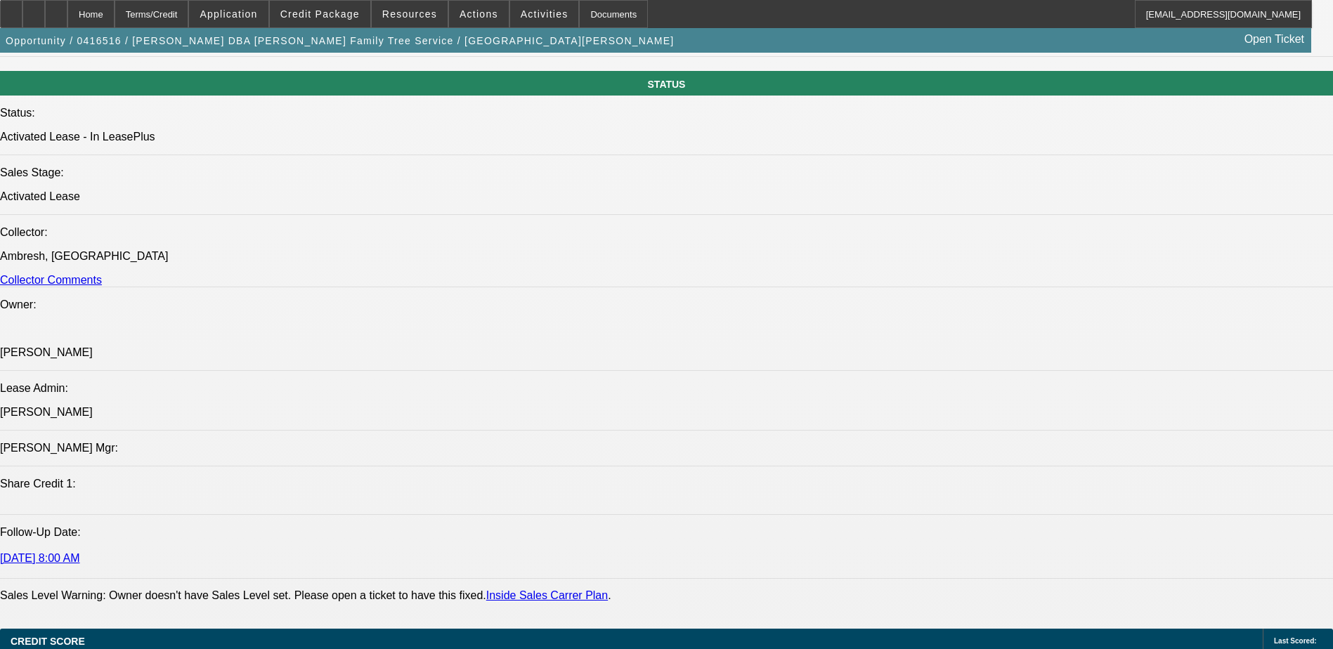
scroll to position [1335, 0]
